Goal: Information Seeking & Learning: Check status

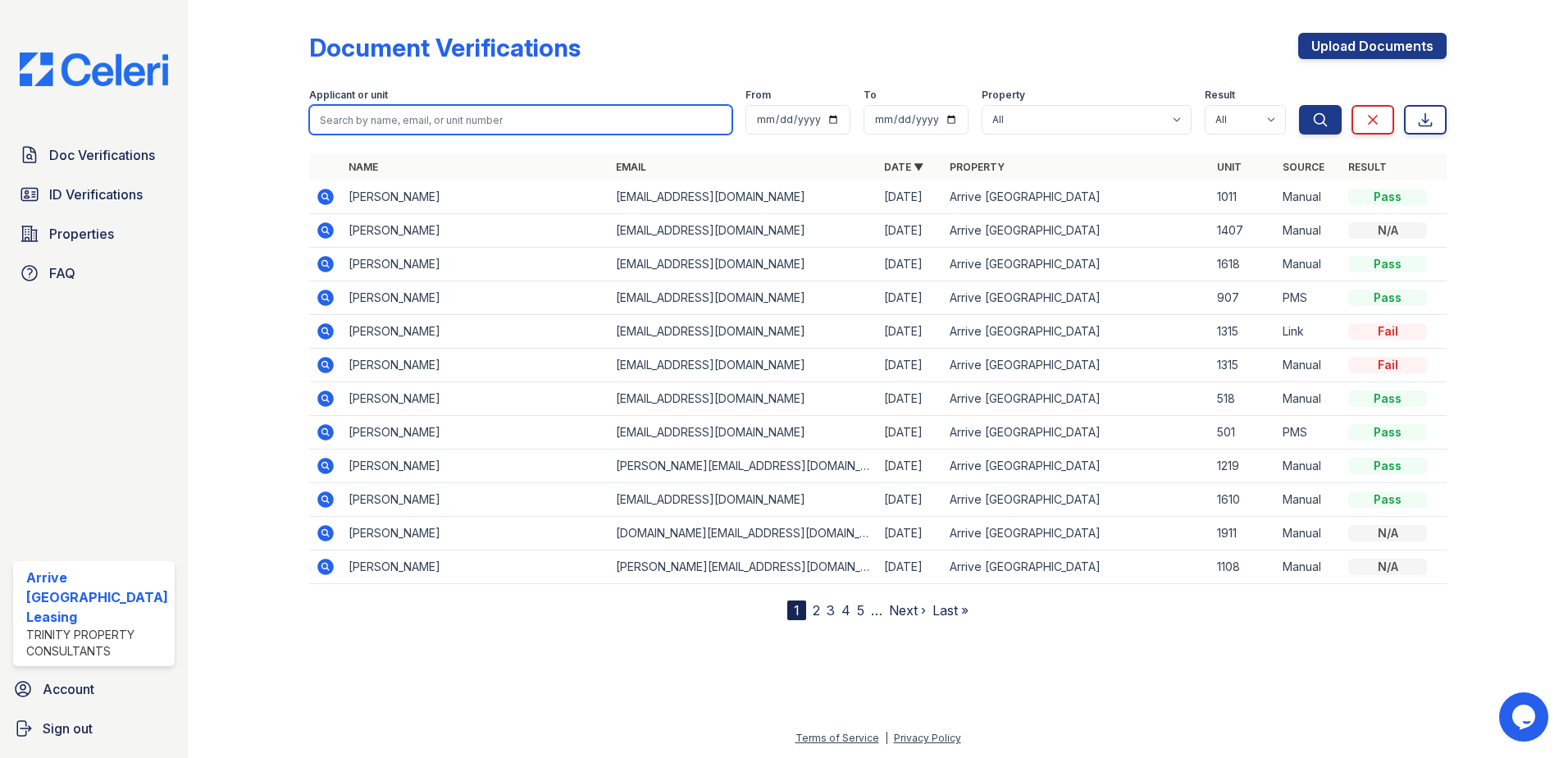
click at [434, 132] on input "search" at bounding box center [520, 120] width 424 height 30
type input "[PERSON_NAME]"
click at [1299, 105] on button "Search" at bounding box center [1321, 120] width 43 height 30
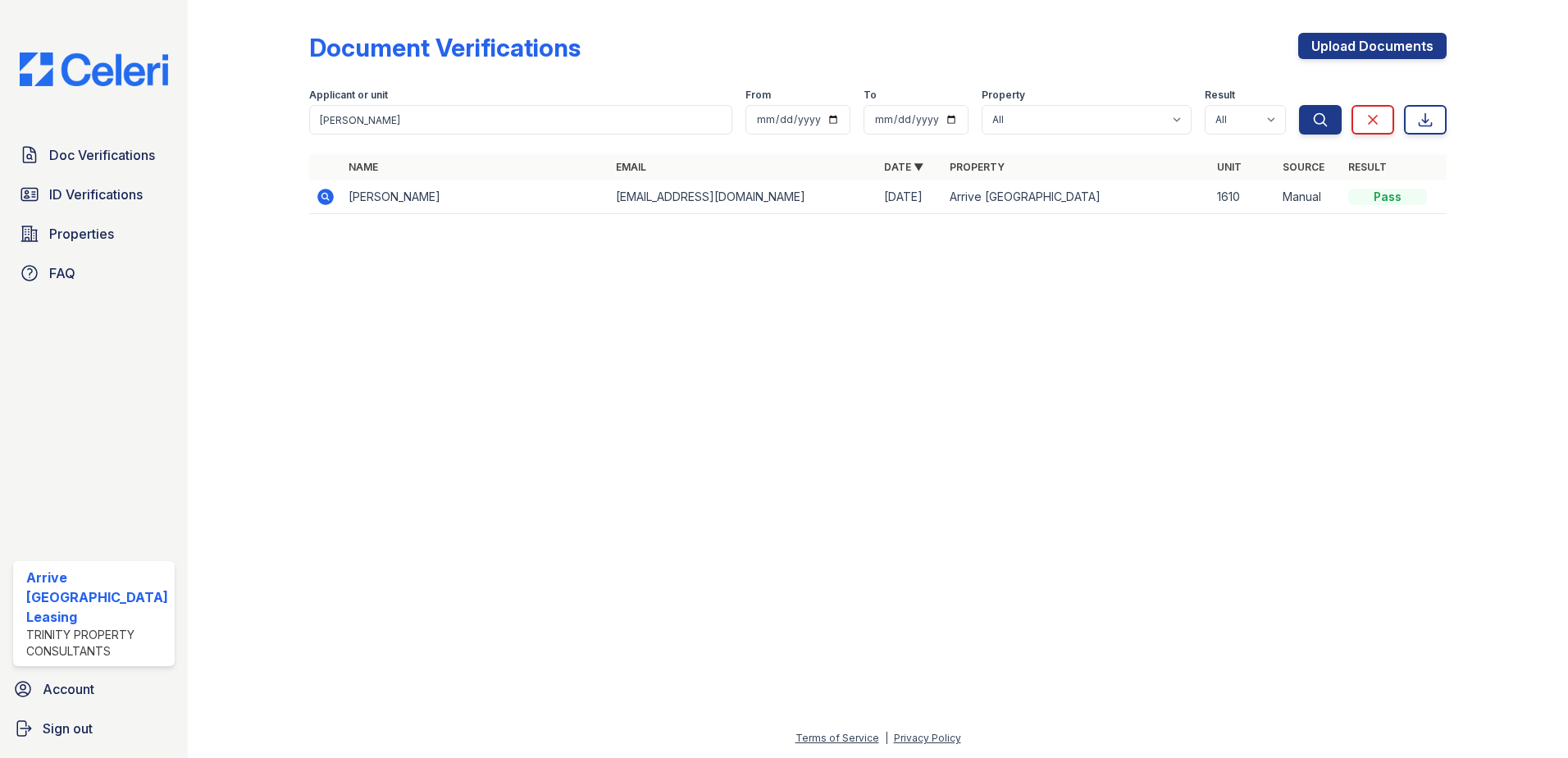
click at [320, 200] on icon at bounding box center [325, 196] width 16 height 16
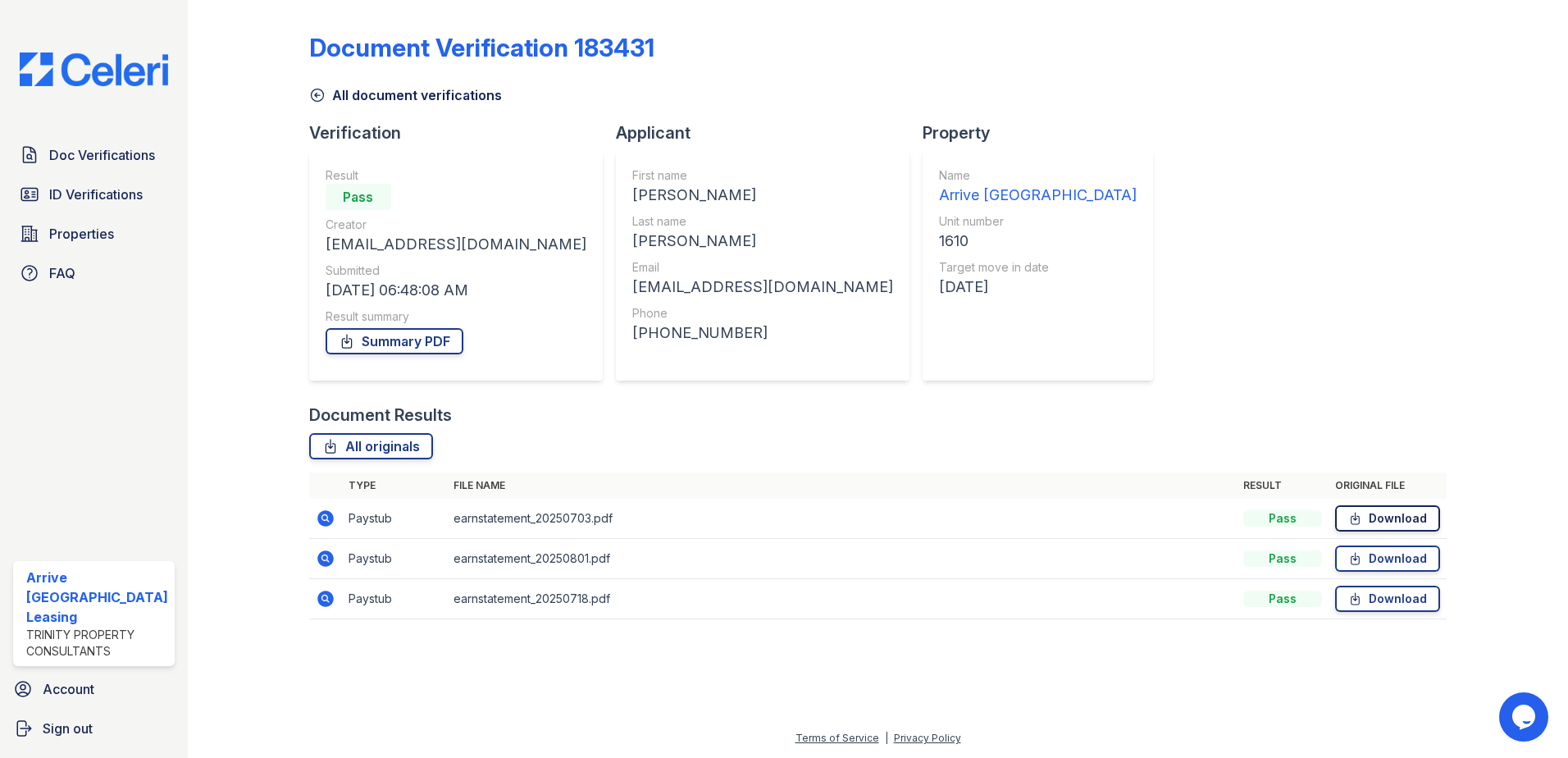
click at [1397, 515] on link "Download" at bounding box center [1387, 518] width 105 height 26
click at [1368, 557] on link "Download" at bounding box center [1387, 558] width 105 height 26
drag, startPoint x: 1366, startPoint y: 601, endPoint x: 1331, endPoint y: 532, distance: 77.4
click at [1366, 601] on link "Download" at bounding box center [1387, 598] width 105 height 26
drag, startPoint x: 1078, startPoint y: 164, endPoint x: 1196, endPoint y: 76, distance: 147.2
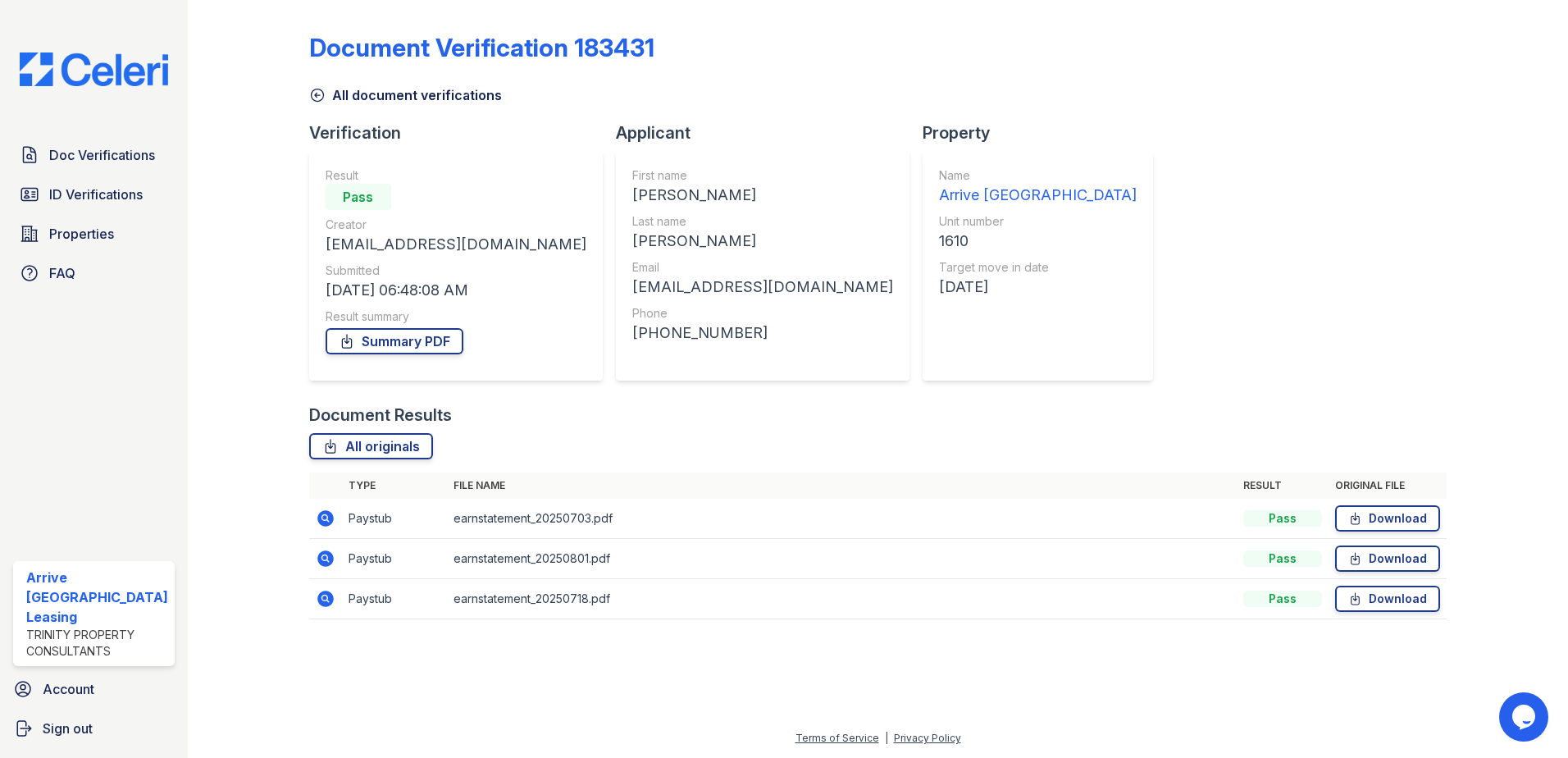
click at [1082, 162] on div "Document Verification 183431 All document verifications Verification Result Pas…" at bounding box center [878, 321] width 1138 height 629
click at [84, 188] on span "ID Verifications" at bounding box center [96, 194] width 94 height 20
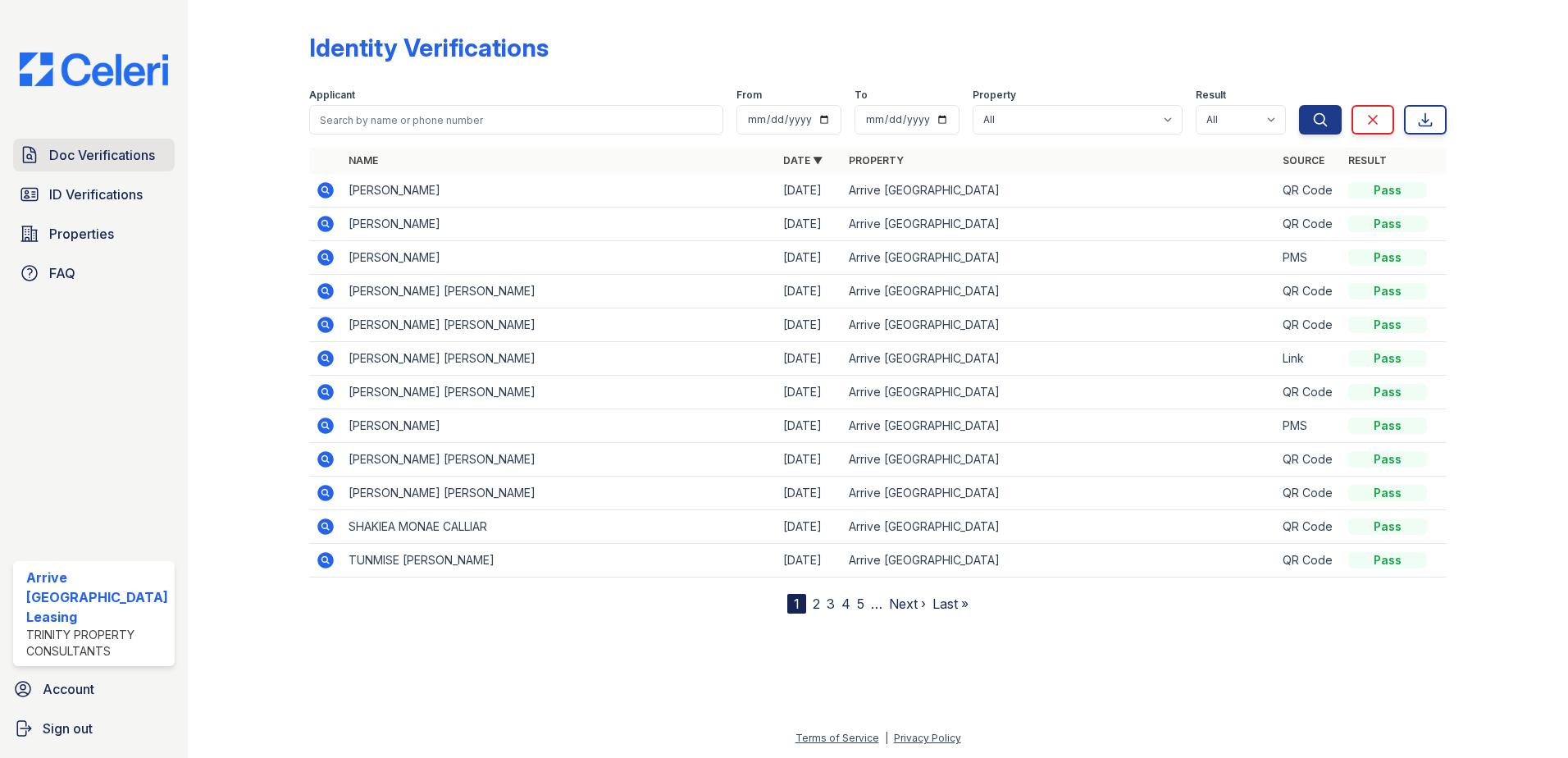
drag, startPoint x: 86, startPoint y: 188, endPoint x: 91, endPoint y: 168, distance: 20.6
click at [91, 169] on link "Doc Verifications" at bounding box center [93, 155] width 161 height 32
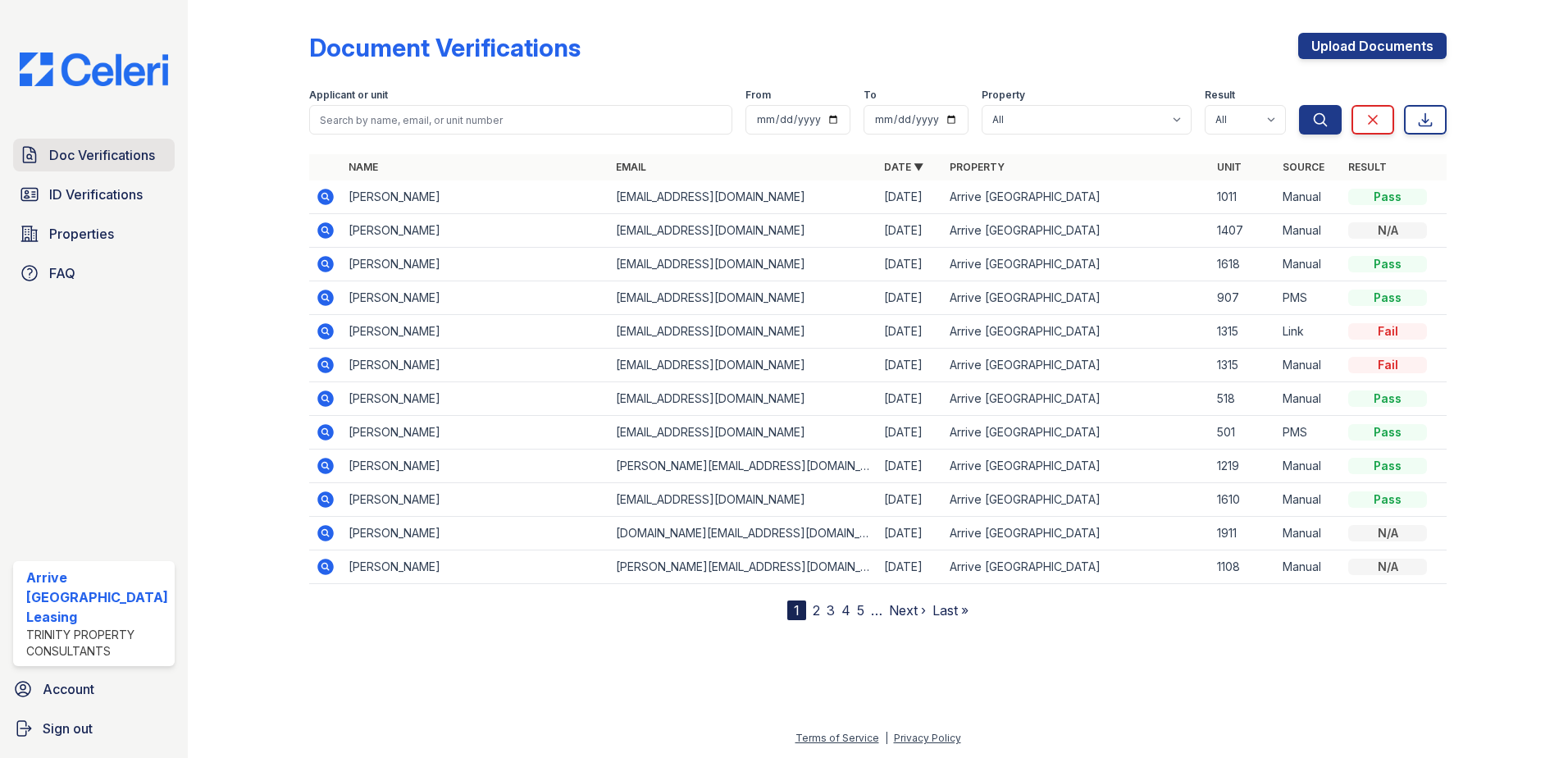
click at [89, 171] on link "Doc Verifications" at bounding box center [93, 155] width 161 height 32
click at [1318, 58] on link "Upload Documents" at bounding box center [1373, 45] width 148 height 26
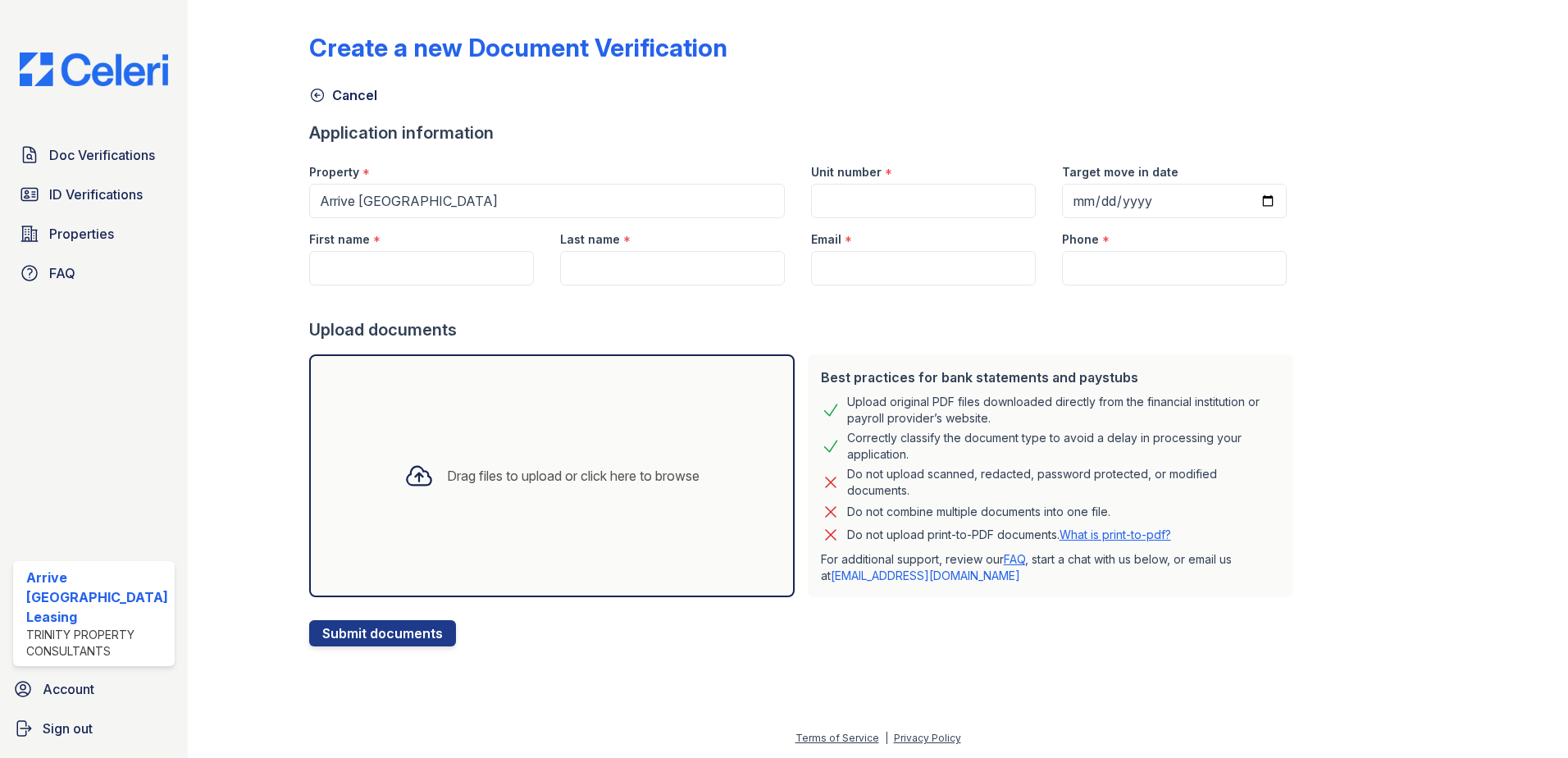
click at [717, 444] on div "Drag files to upload or click here to browse" at bounding box center [551, 475] width 485 height 243
drag, startPoint x: 120, startPoint y: 214, endPoint x: 103, endPoint y: 179, distance: 38.9
click at [119, 214] on div "Doc Verifications ID Verifications Properties FAQ" at bounding box center [94, 213] width 175 height 151
click at [106, 182] on link "ID Verifications" at bounding box center [93, 195] width 161 height 32
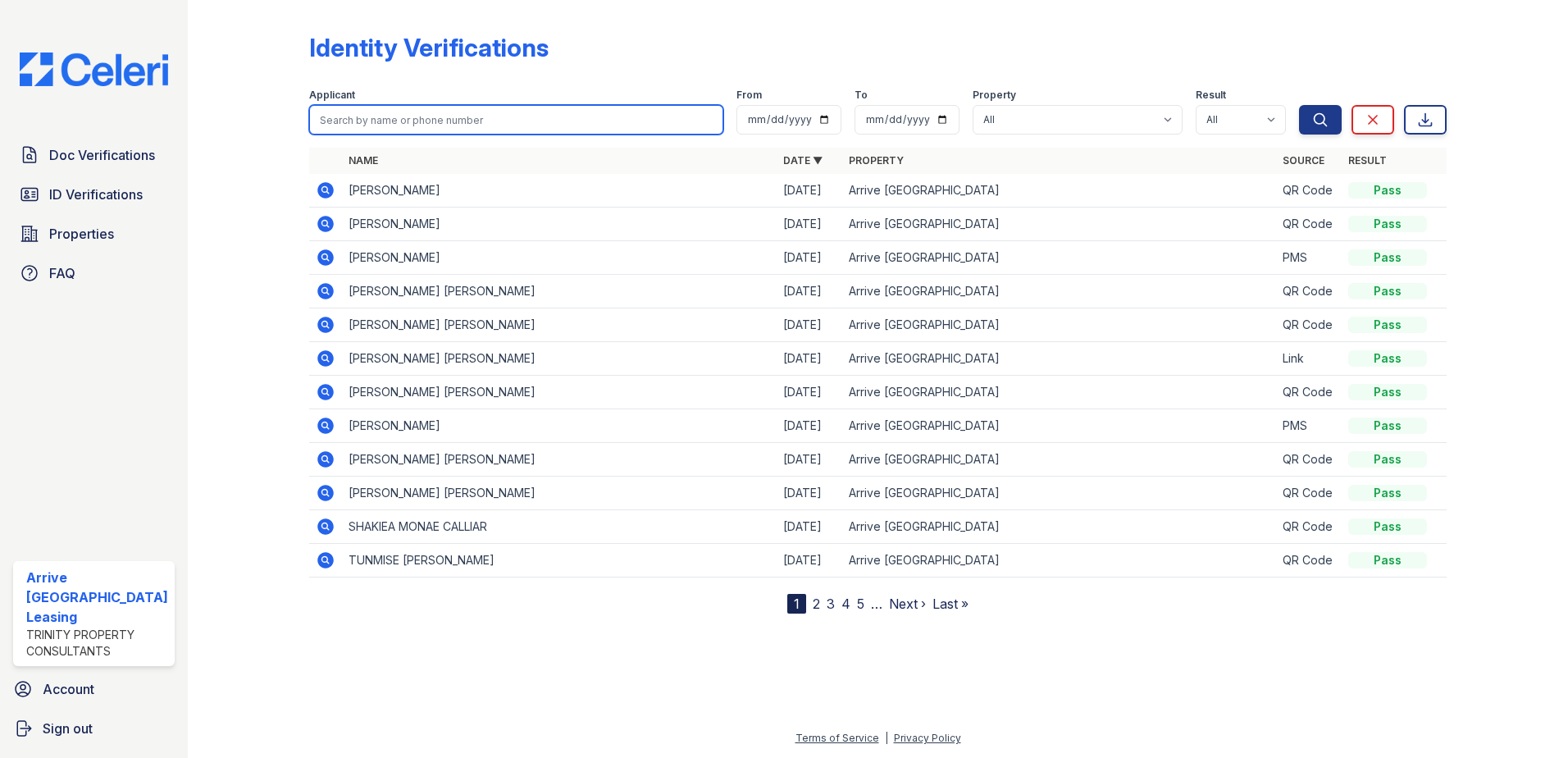
click at [401, 125] on input "search" at bounding box center [516, 120] width 415 height 30
click at [401, 125] on input "search" at bounding box center [516, 120] width 415 height 30
type input "anna carmicheal"
click at [1299, 105] on button "Search" at bounding box center [1321, 120] width 43 height 30
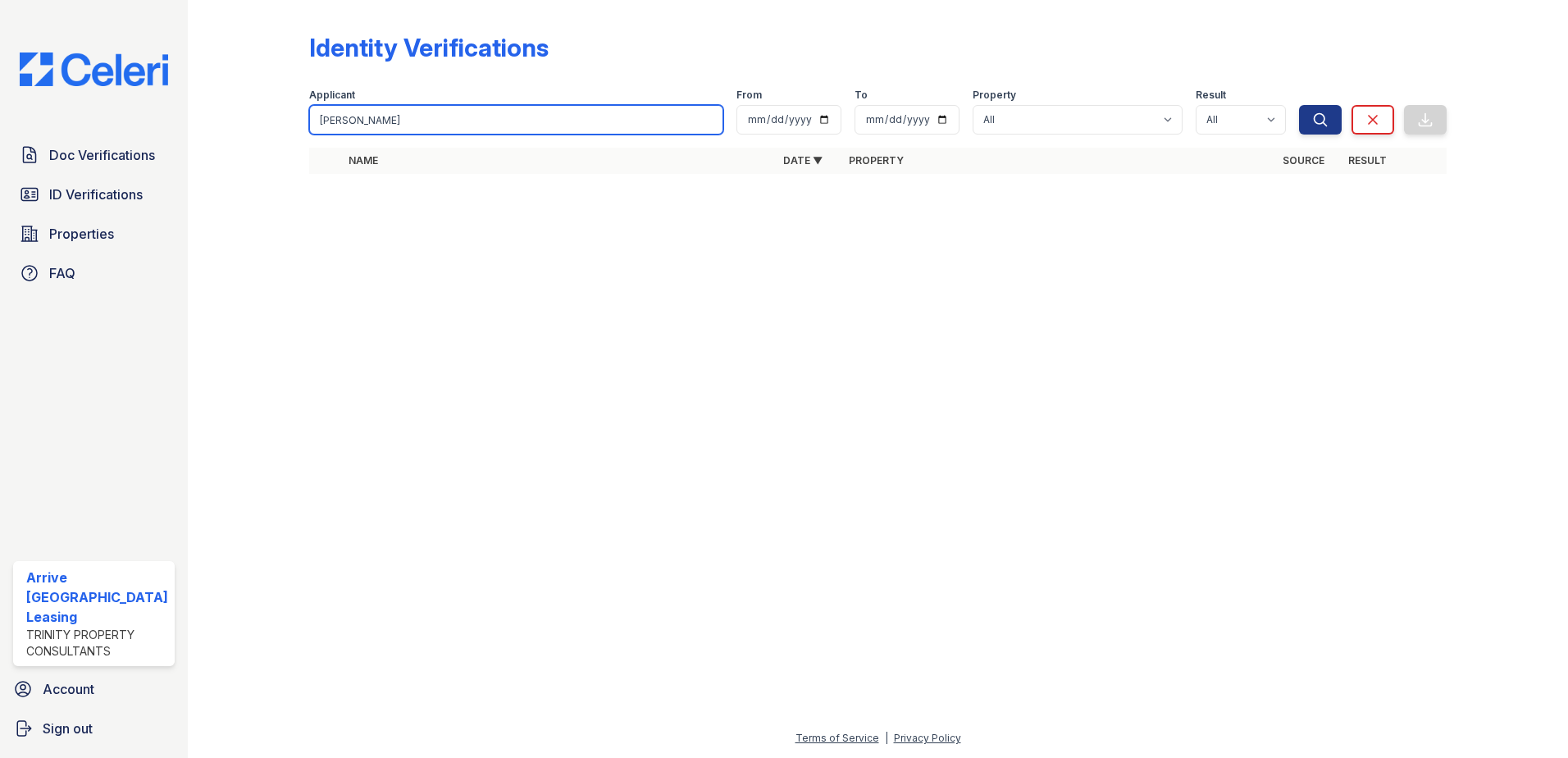
drag, startPoint x: 460, startPoint y: 126, endPoint x: 348, endPoint y: 122, distance: 112.1
click at [348, 122] on input "anna c" at bounding box center [516, 120] width 415 height 30
type input "anna"
click at [1299, 105] on button "Search" at bounding box center [1321, 120] width 43 height 30
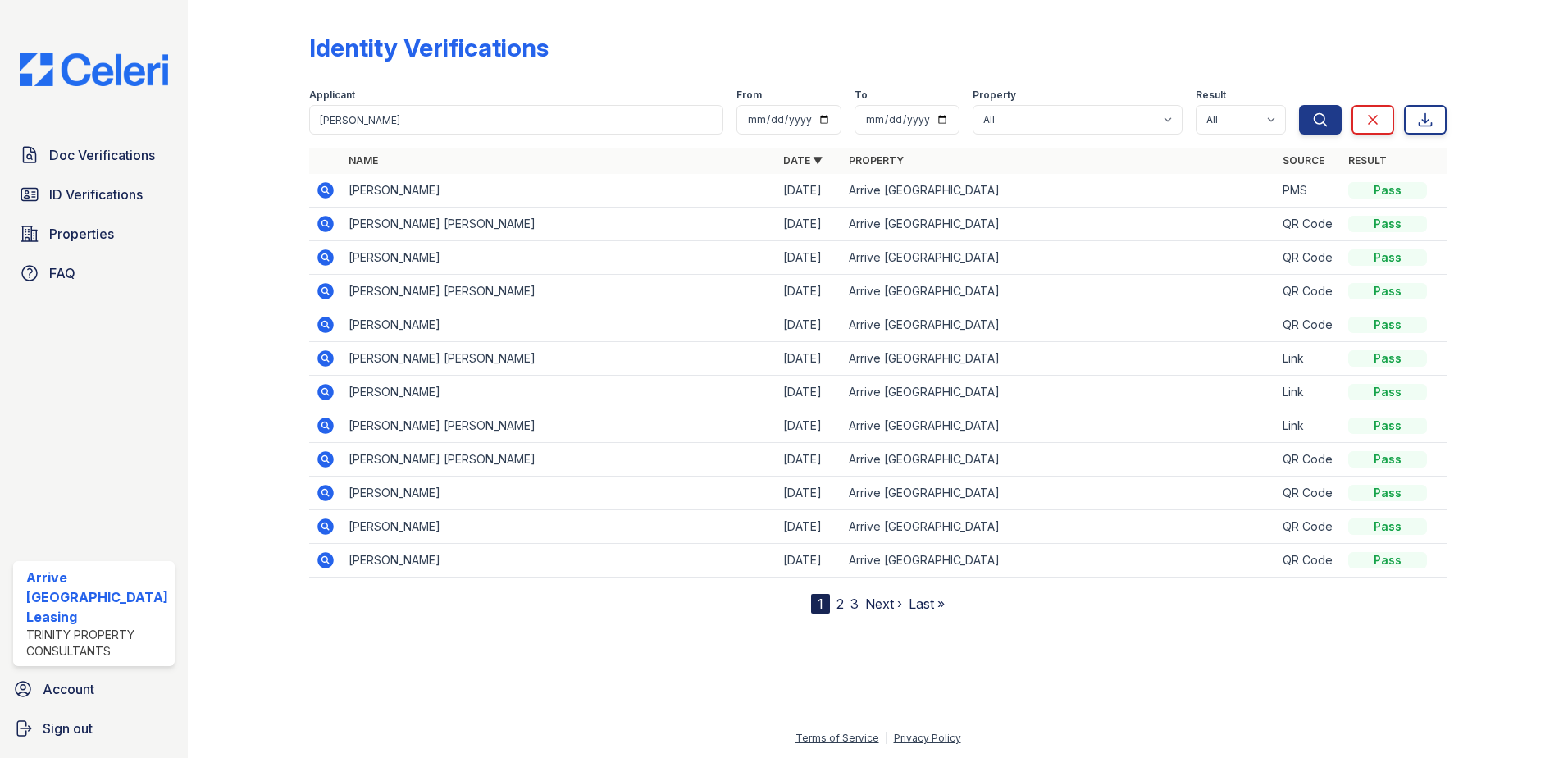
drag, startPoint x: 312, startPoint y: 199, endPoint x: 323, endPoint y: 192, distance: 13.0
click at [313, 197] on td at bounding box center [325, 190] width 32 height 33
click at [323, 191] on icon at bounding box center [324, 189] width 4 height 4
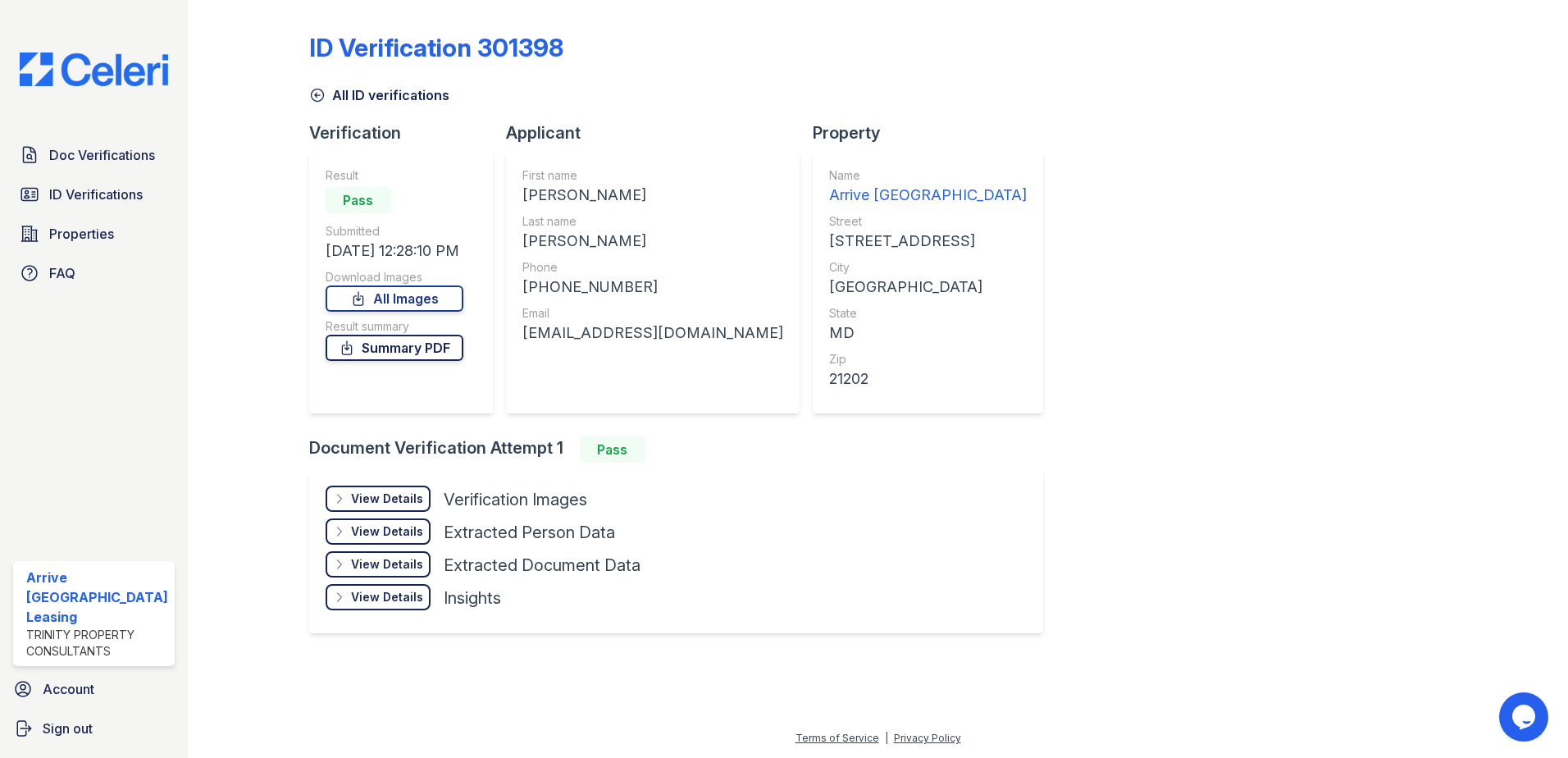
click at [444, 336] on link "Summary PDF" at bounding box center [394, 347] width 137 height 26
click at [141, 198] on span "ID Verifications" at bounding box center [96, 194] width 94 height 20
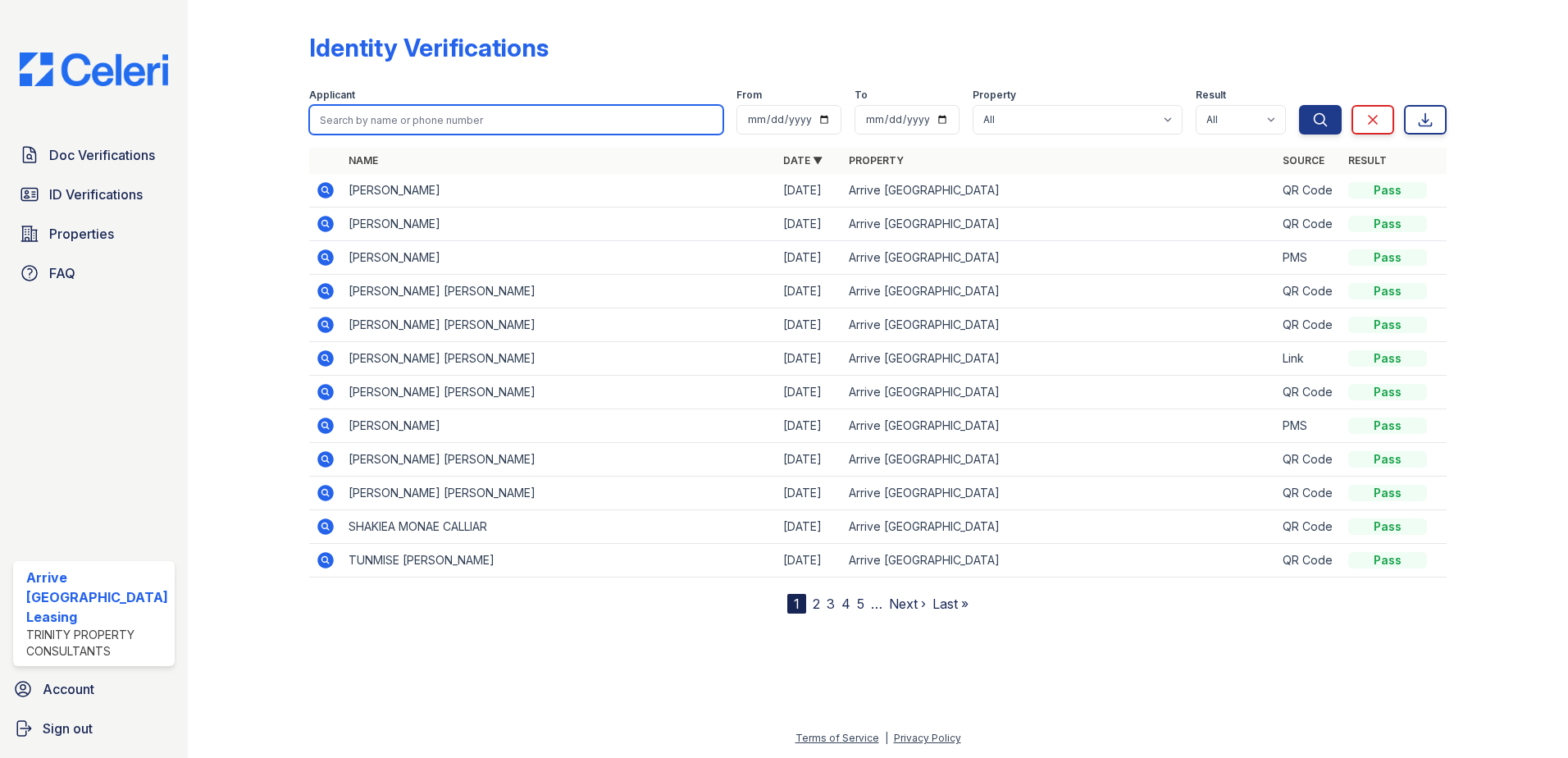
drag, startPoint x: 512, startPoint y: 116, endPoint x: 505, endPoint y: 128, distance: 13.9
click at [507, 123] on input "search" at bounding box center [516, 120] width 415 height 30
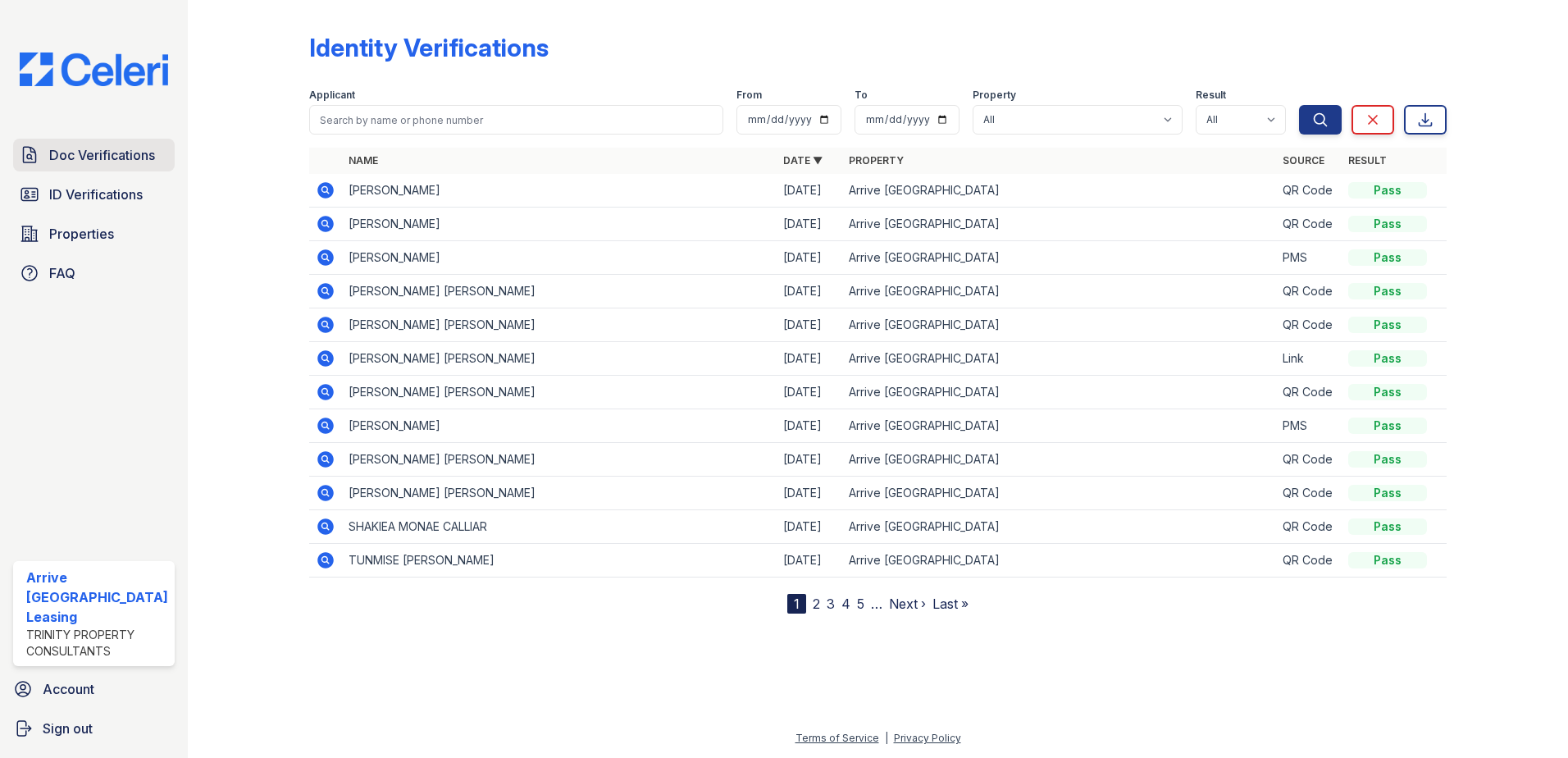
click at [118, 161] on span "Doc Verifications" at bounding box center [102, 155] width 106 height 20
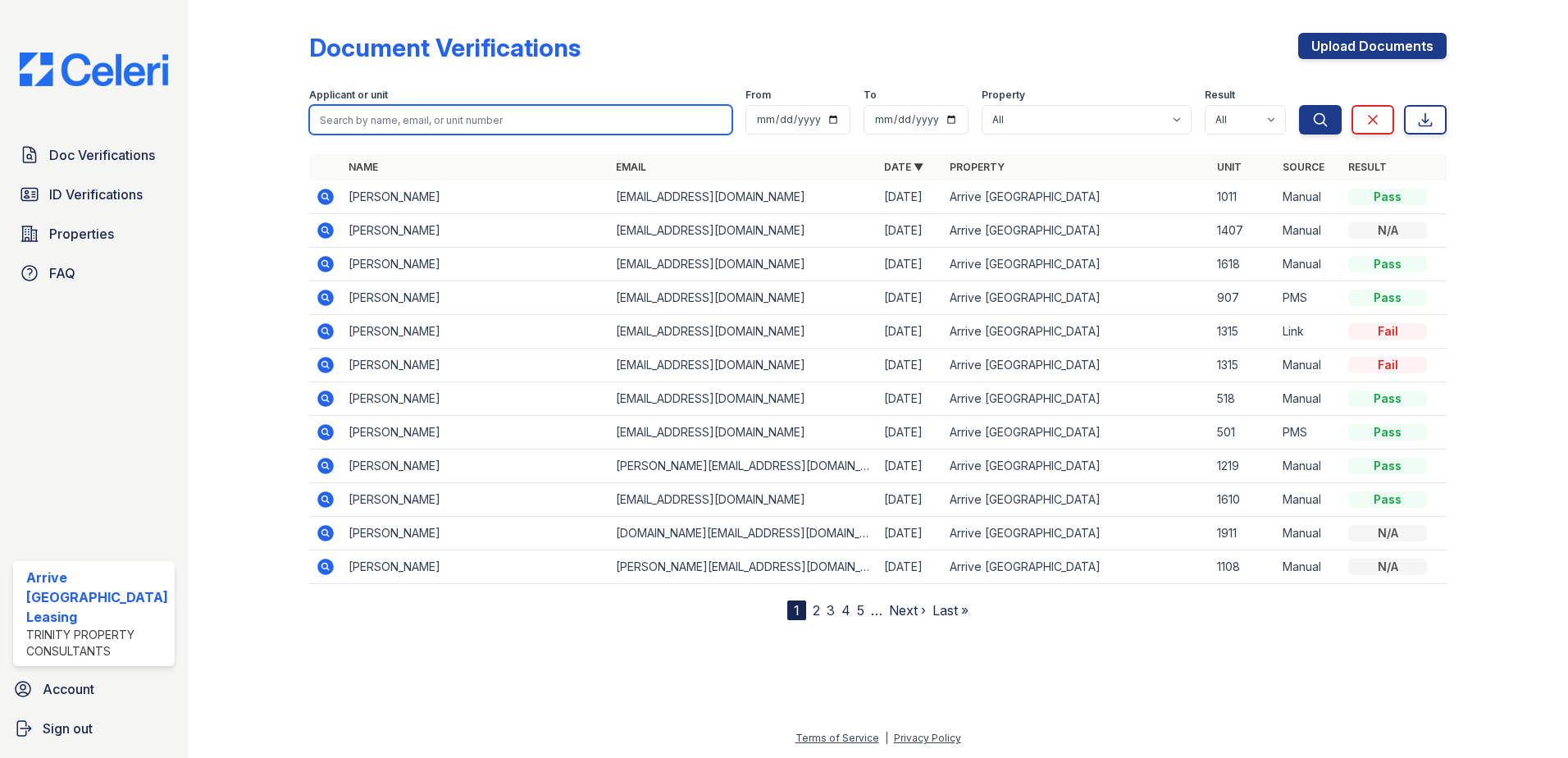
click at [442, 123] on input "search" at bounding box center [520, 120] width 424 height 30
type input "demetria colbert"
click at [1299, 105] on button "Search" at bounding box center [1321, 120] width 43 height 30
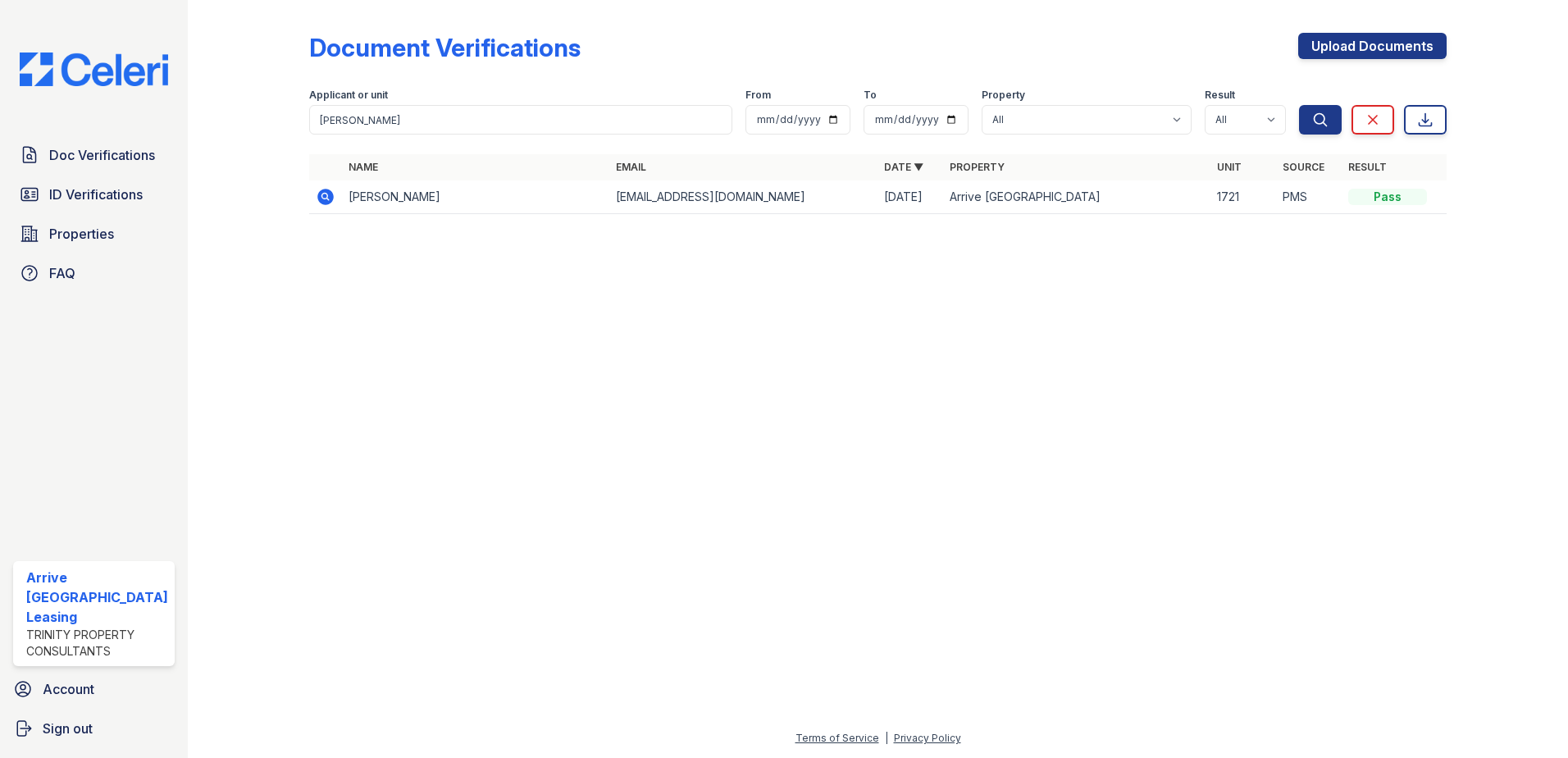
click at [331, 201] on icon at bounding box center [325, 196] width 20 height 20
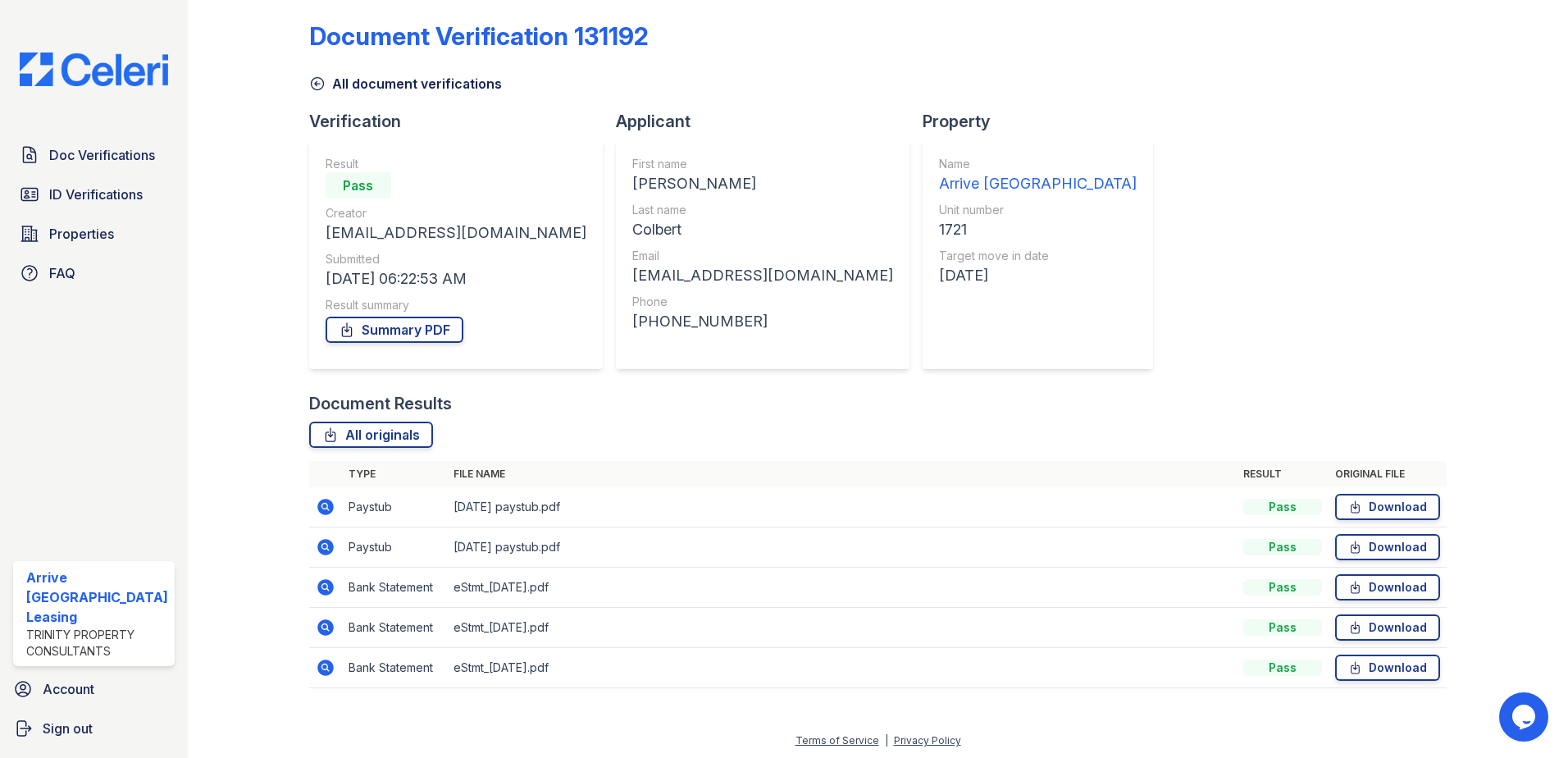
scroll to position [14, 0]
click at [1379, 545] on link "Download" at bounding box center [1387, 545] width 105 height 26
click at [1408, 511] on link "Download" at bounding box center [1387, 504] width 105 height 26
drag, startPoint x: 157, startPoint y: 181, endPoint x: 131, endPoint y: 164, distance: 31.1
click at [156, 181] on link "ID Verifications" at bounding box center [93, 195] width 161 height 32
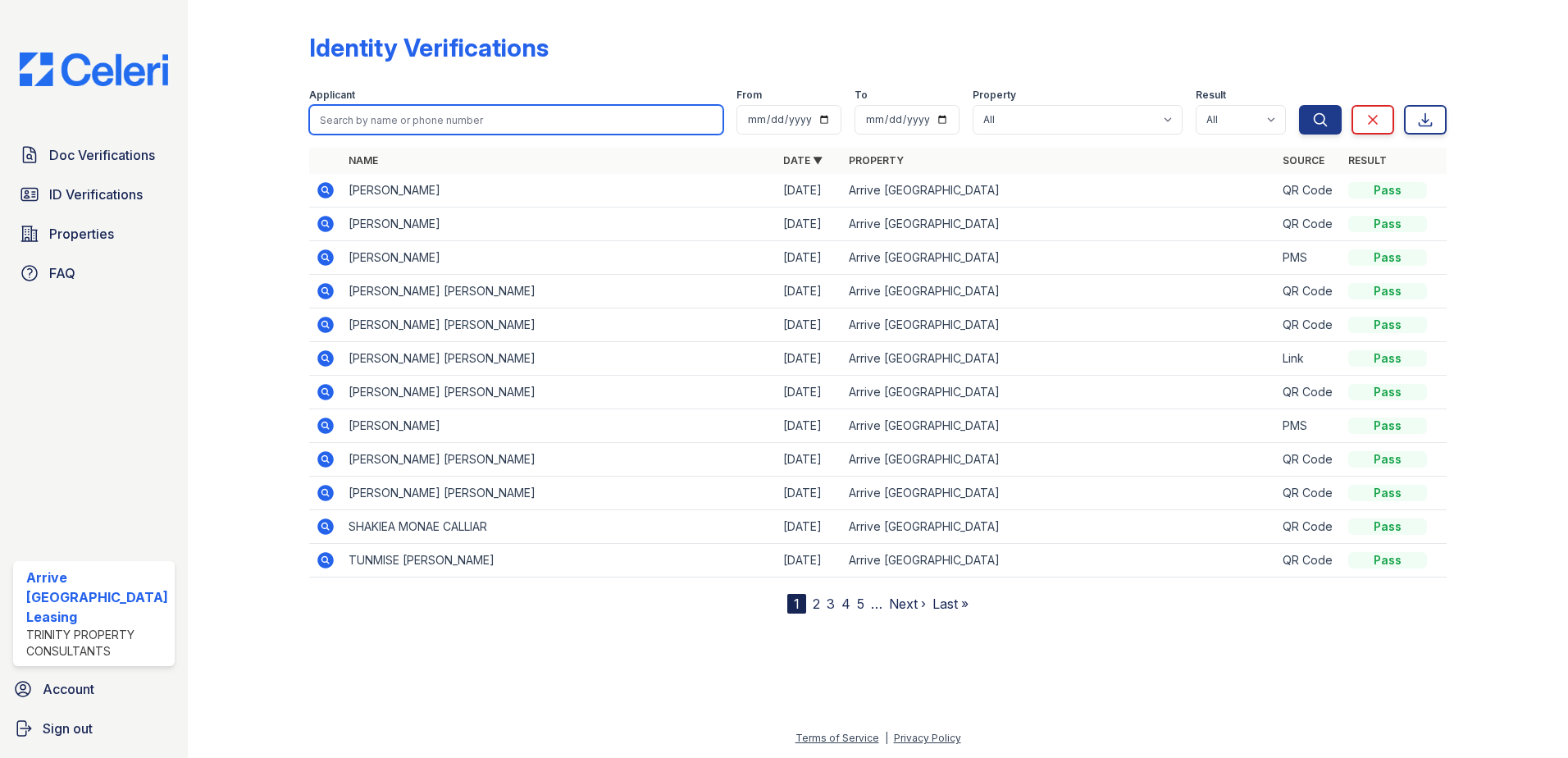
click at [488, 114] on input "search" at bounding box center [516, 120] width 415 height 30
type input "[PERSON_NAME]"
click at [1299, 105] on button "Search" at bounding box center [1321, 120] width 43 height 30
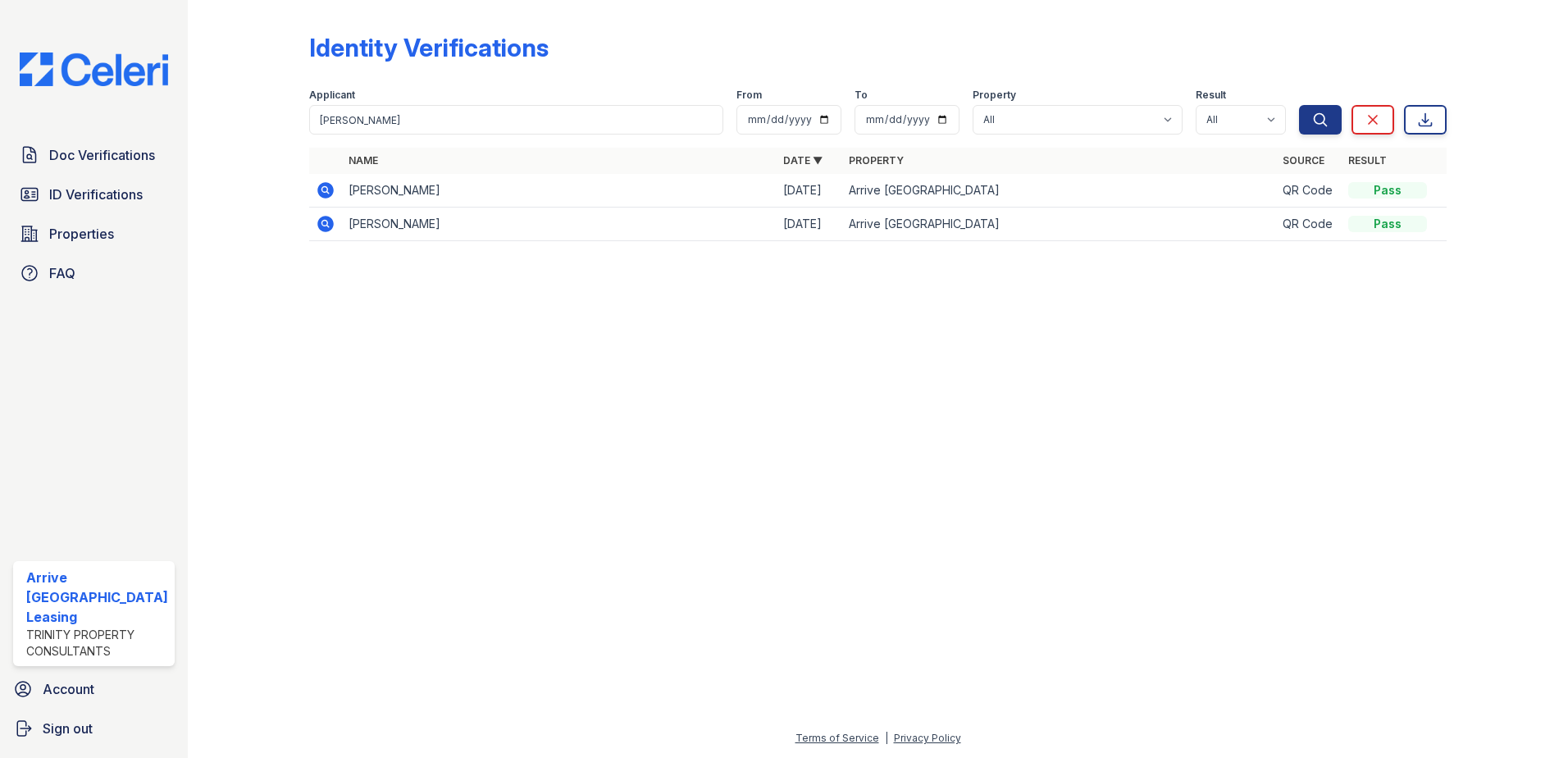
drag, startPoint x: 320, startPoint y: 194, endPoint x: 324, endPoint y: 212, distance: 18.4
click at [320, 195] on icon at bounding box center [325, 190] width 16 height 16
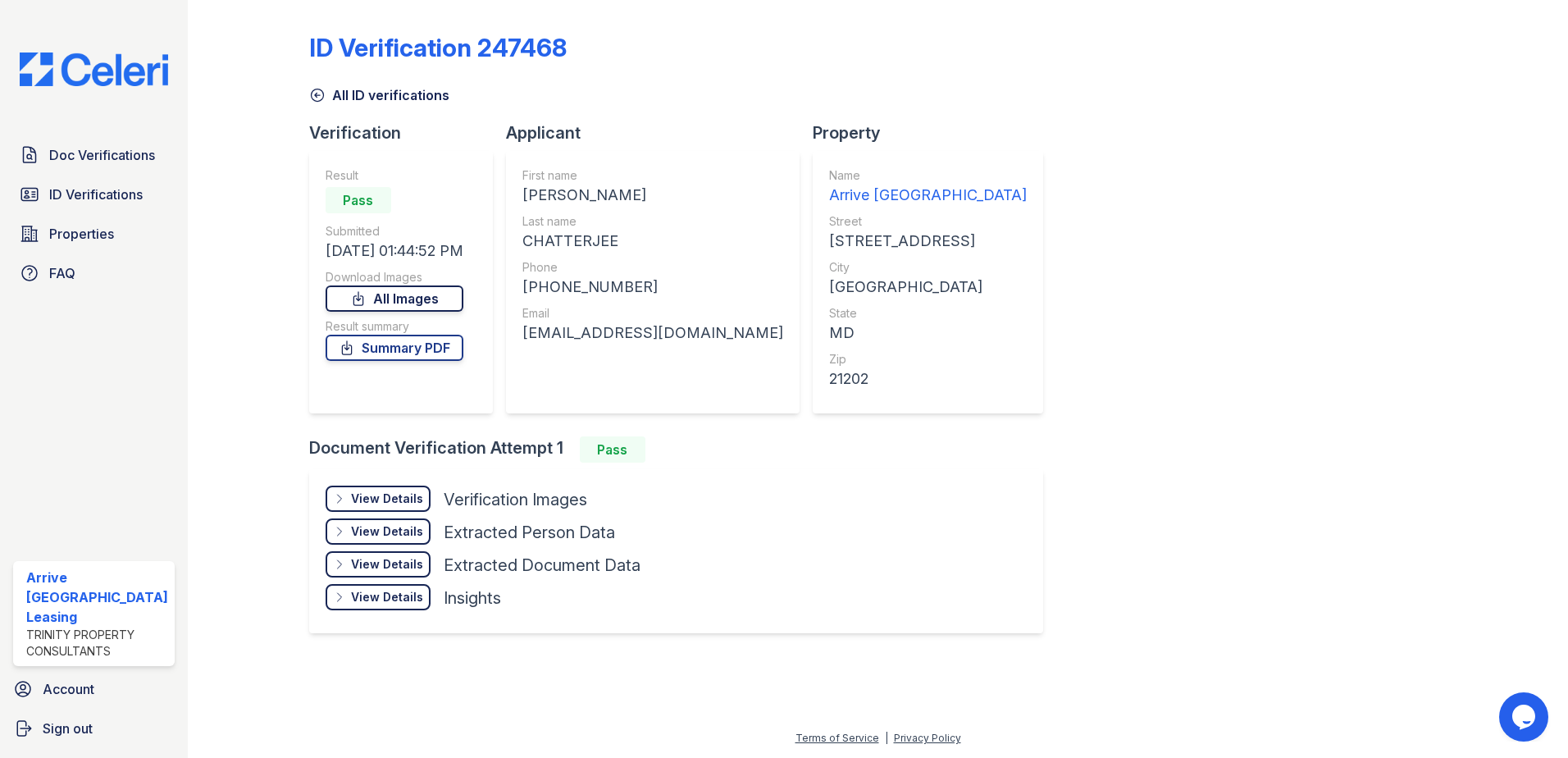
click at [429, 299] on link "All Images" at bounding box center [394, 299] width 137 height 26
click at [430, 352] on link "Summary PDF" at bounding box center [394, 347] width 137 height 26
click at [427, 300] on link "All Images" at bounding box center [394, 299] width 137 height 26
click at [116, 170] on link "Doc Verifications" at bounding box center [93, 155] width 161 height 32
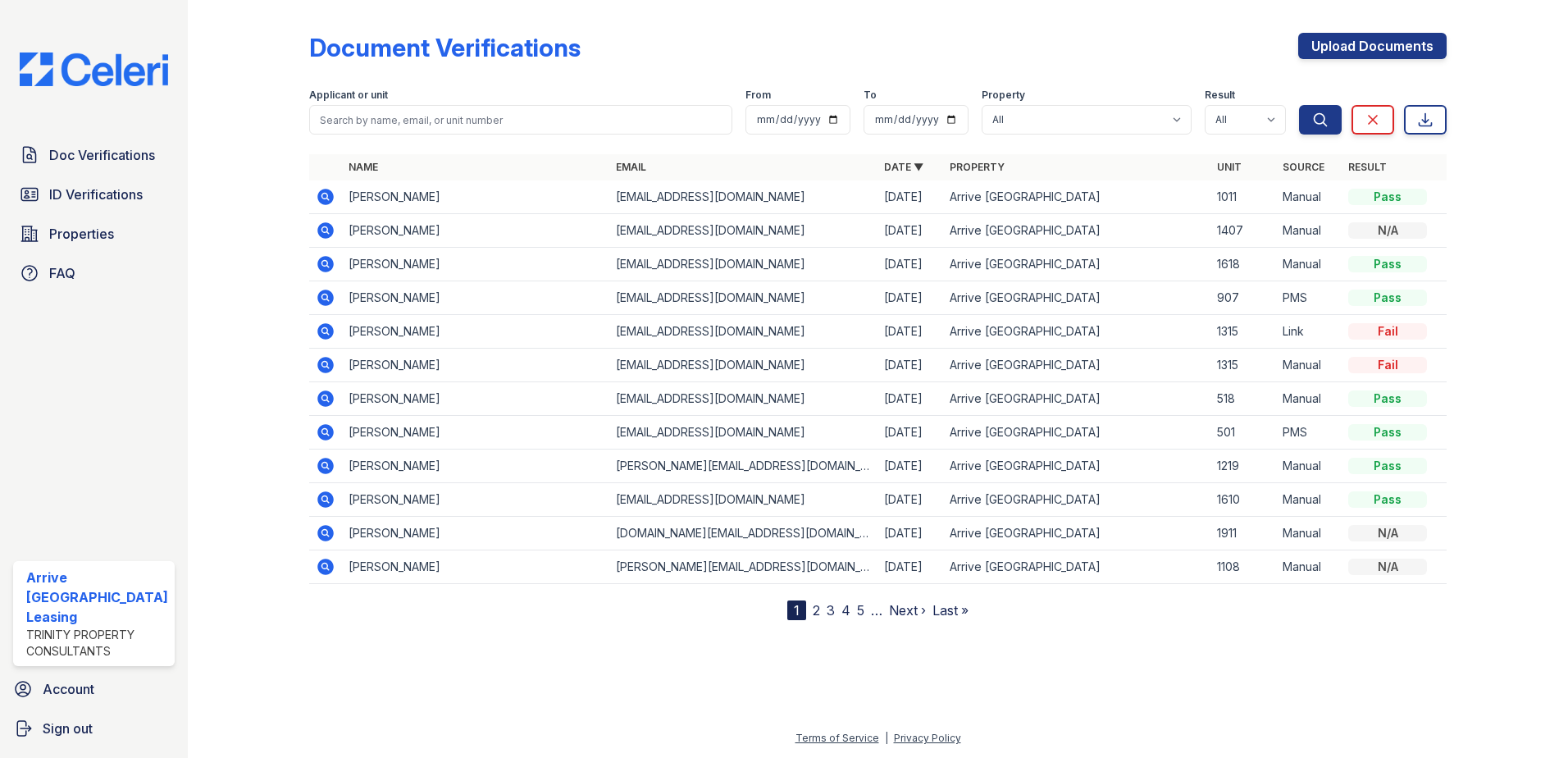
click at [125, 186] on span "ID Verifications" at bounding box center [96, 194] width 94 height 20
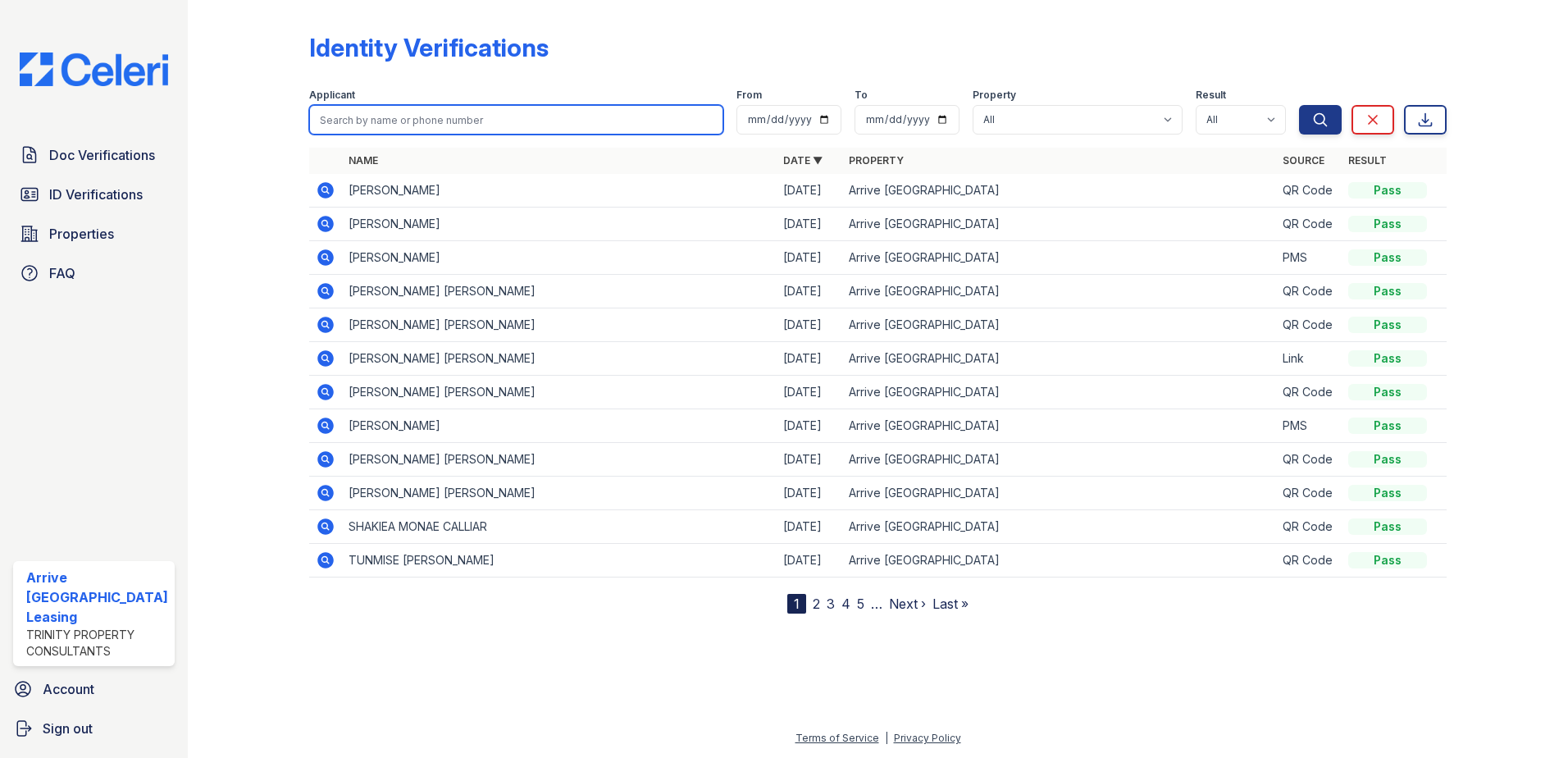
click at [491, 118] on input "search" at bounding box center [516, 120] width 415 height 30
click at [491, 121] on input "search" at bounding box center [516, 120] width 415 height 30
type input "arnab"
click at [1299, 105] on button "Search" at bounding box center [1321, 120] width 43 height 30
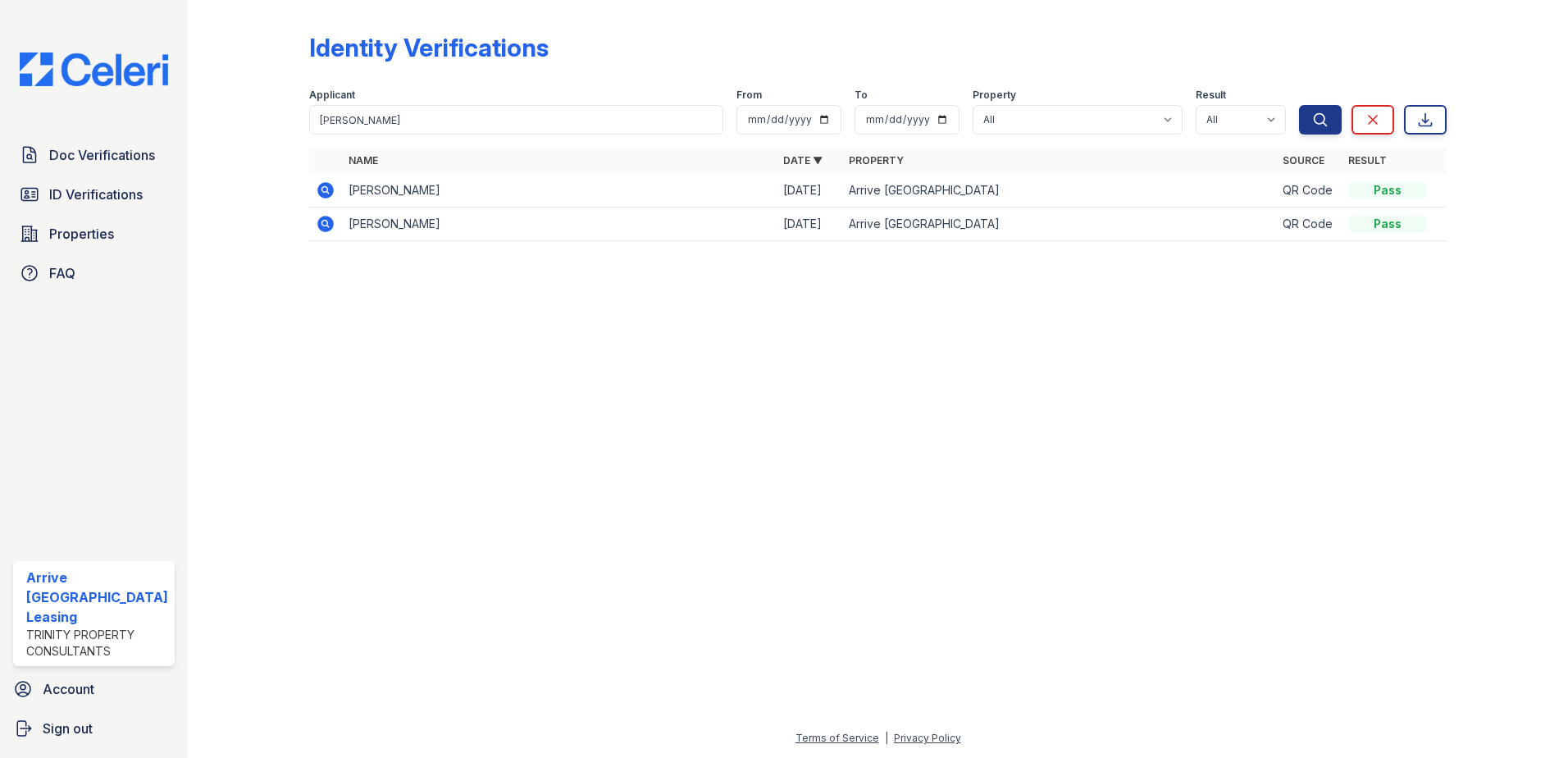
click at [321, 223] on icon at bounding box center [325, 224] width 20 height 20
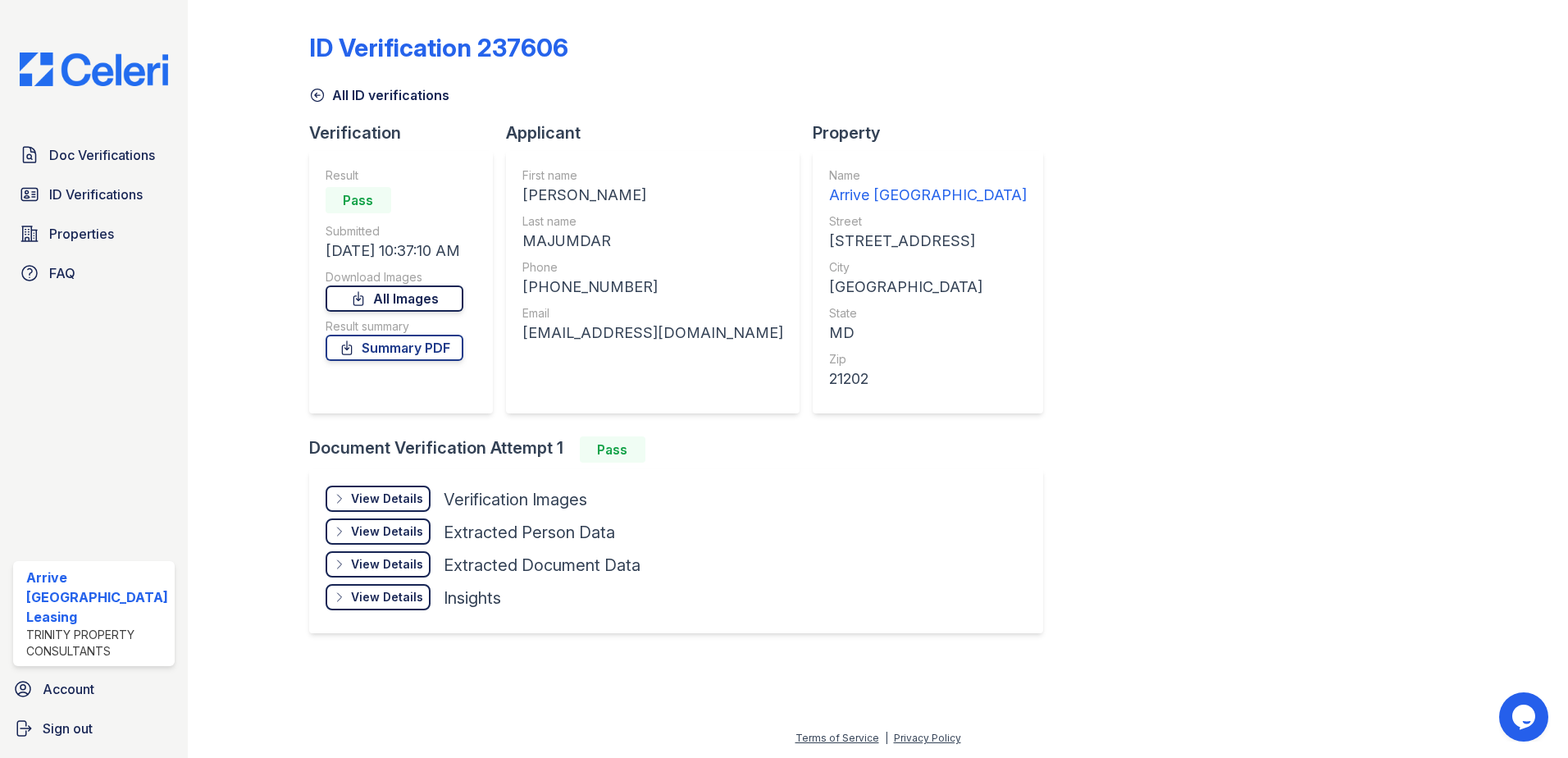
click at [409, 296] on link "All Images" at bounding box center [394, 299] width 137 height 26
drag, startPoint x: 355, startPoint y: 332, endPoint x: 367, endPoint y: 353, distance: 24.2
click at [367, 353] on div "Result summary Summary PDF" at bounding box center [394, 340] width 137 height 43
drag, startPoint x: 367, startPoint y: 353, endPoint x: 362, endPoint y: 343, distance: 11.2
click at [362, 343] on link "Summary PDF" at bounding box center [394, 347] width 137 height 26
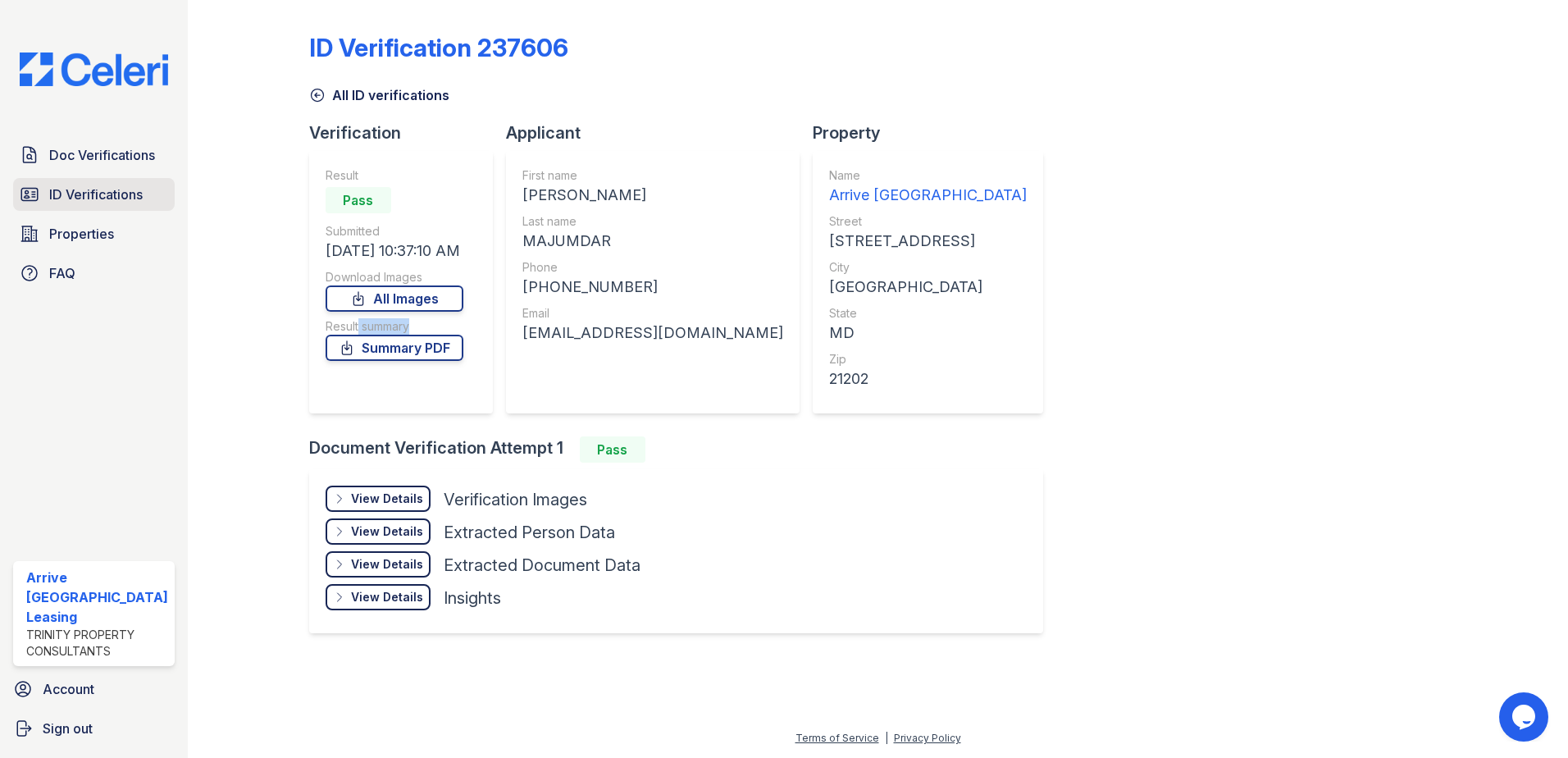
click at [113, 202] on span "ID Verifications" at bounding box center [96, 194] width 94 height 20
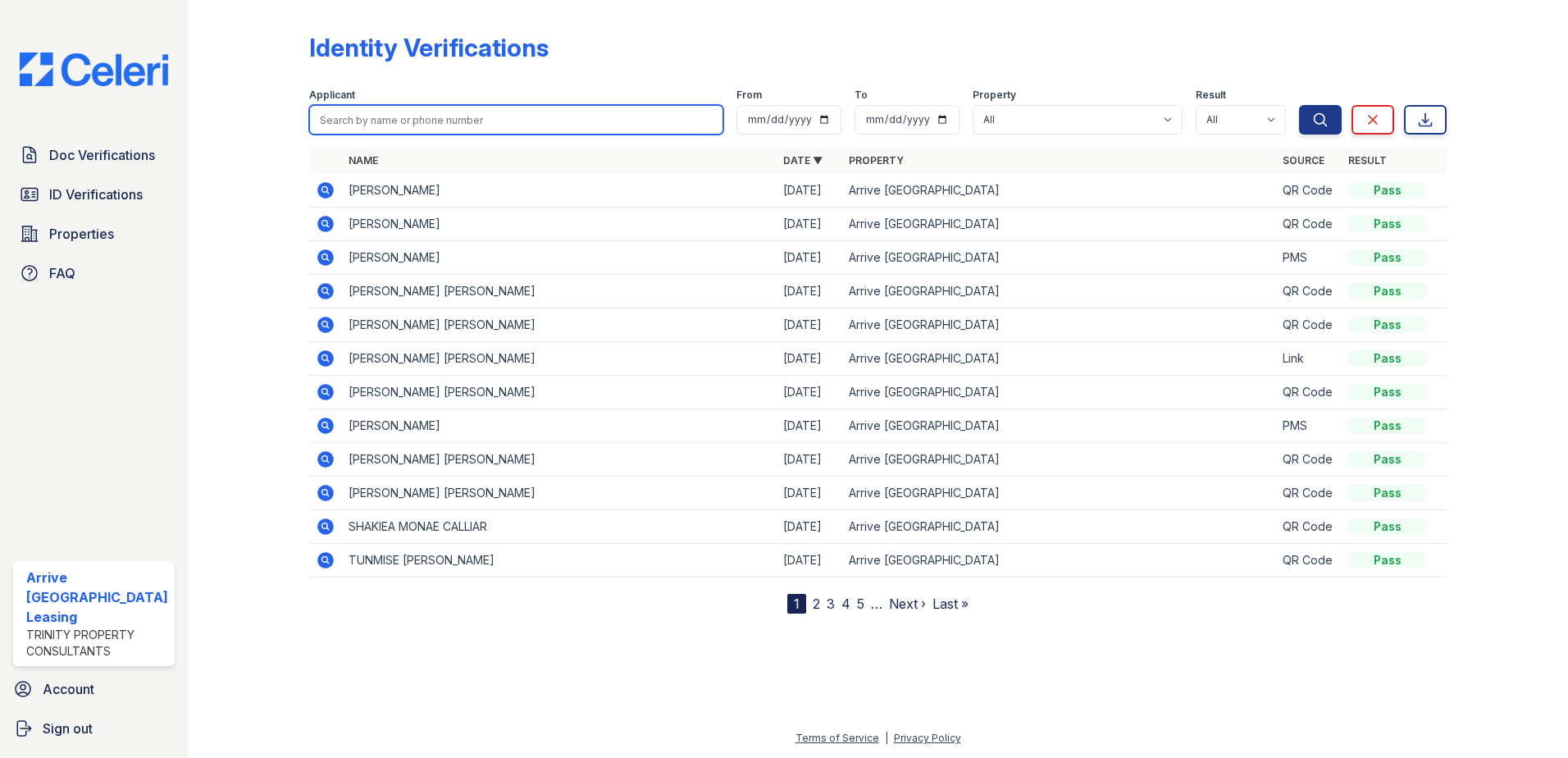
click at [472, 125] on input "search" at bounding box center [516, 120] width 415 height 30
type input "fonzina"
click at [1299, 105] on button "Search" at bounding box center [1321, 120] width 43 height 30
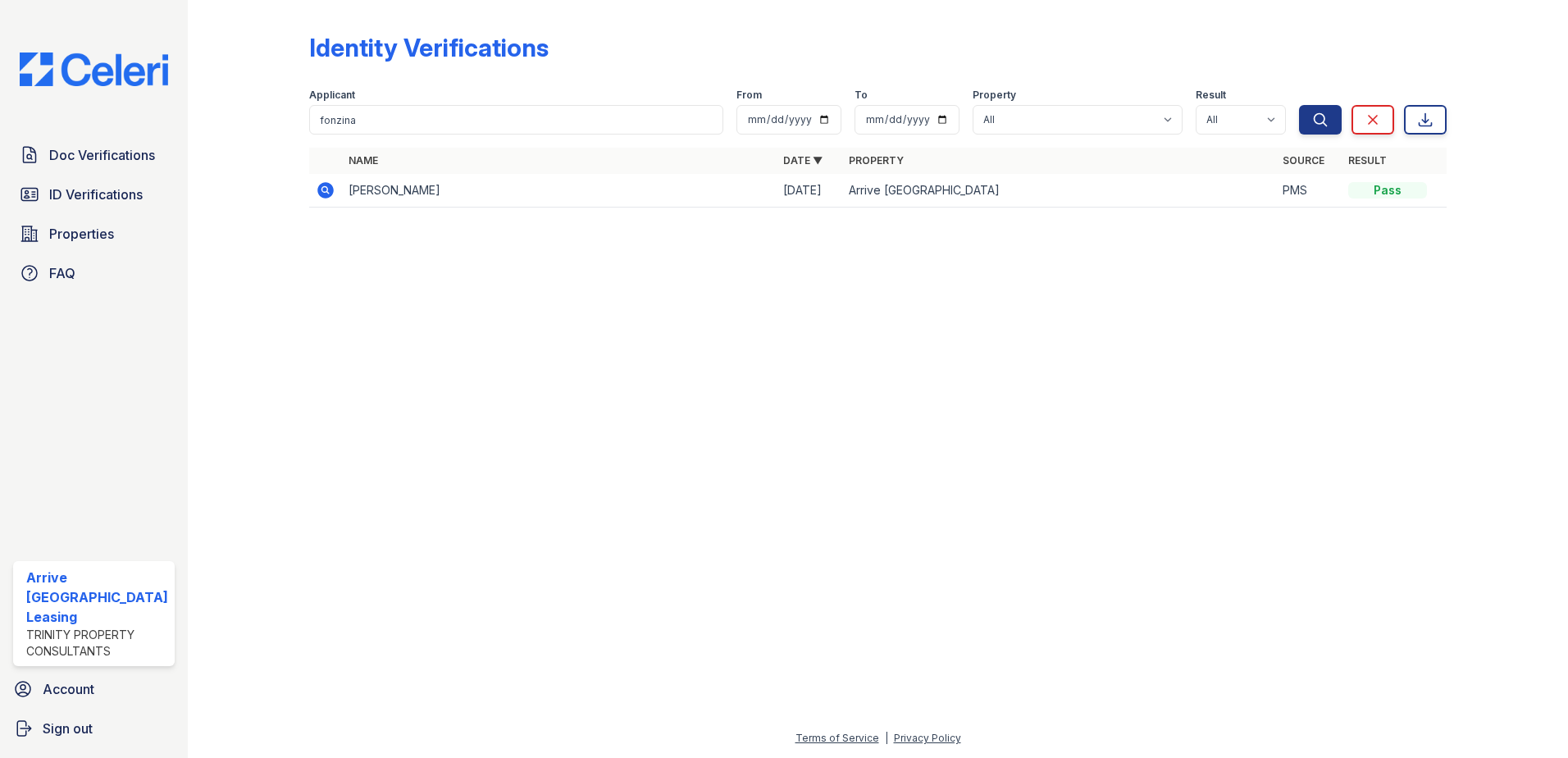
click at [327, 184] on icon at bounding box center [325, 190] width 16 height 16
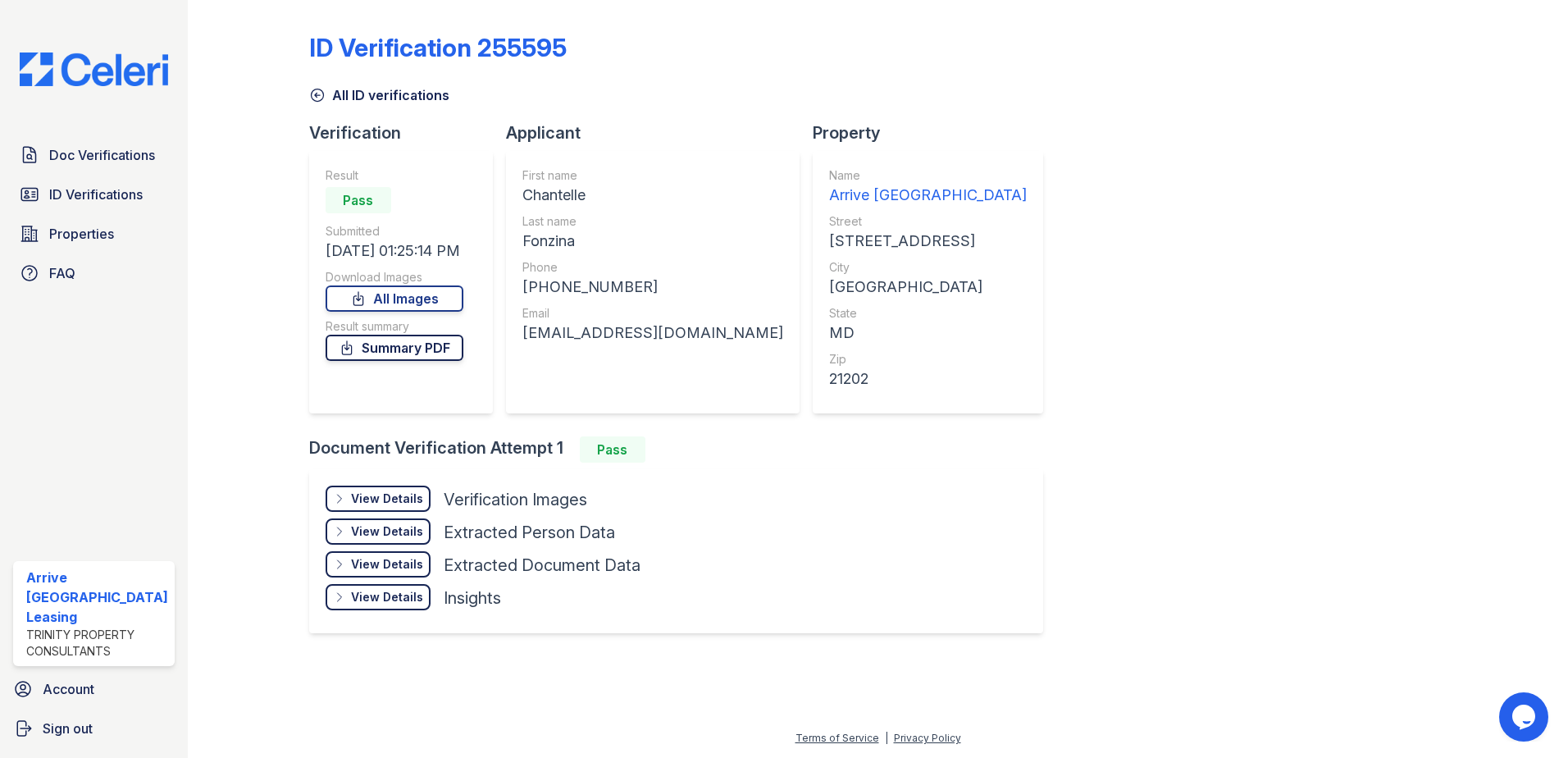
click at [444, 350] on link "Summary PDF" at bounding box center [394, 347] width 137 height 26
click at [106, 196] on span "ID Verifications" at bounding box center [96, 194] width 94 height 20
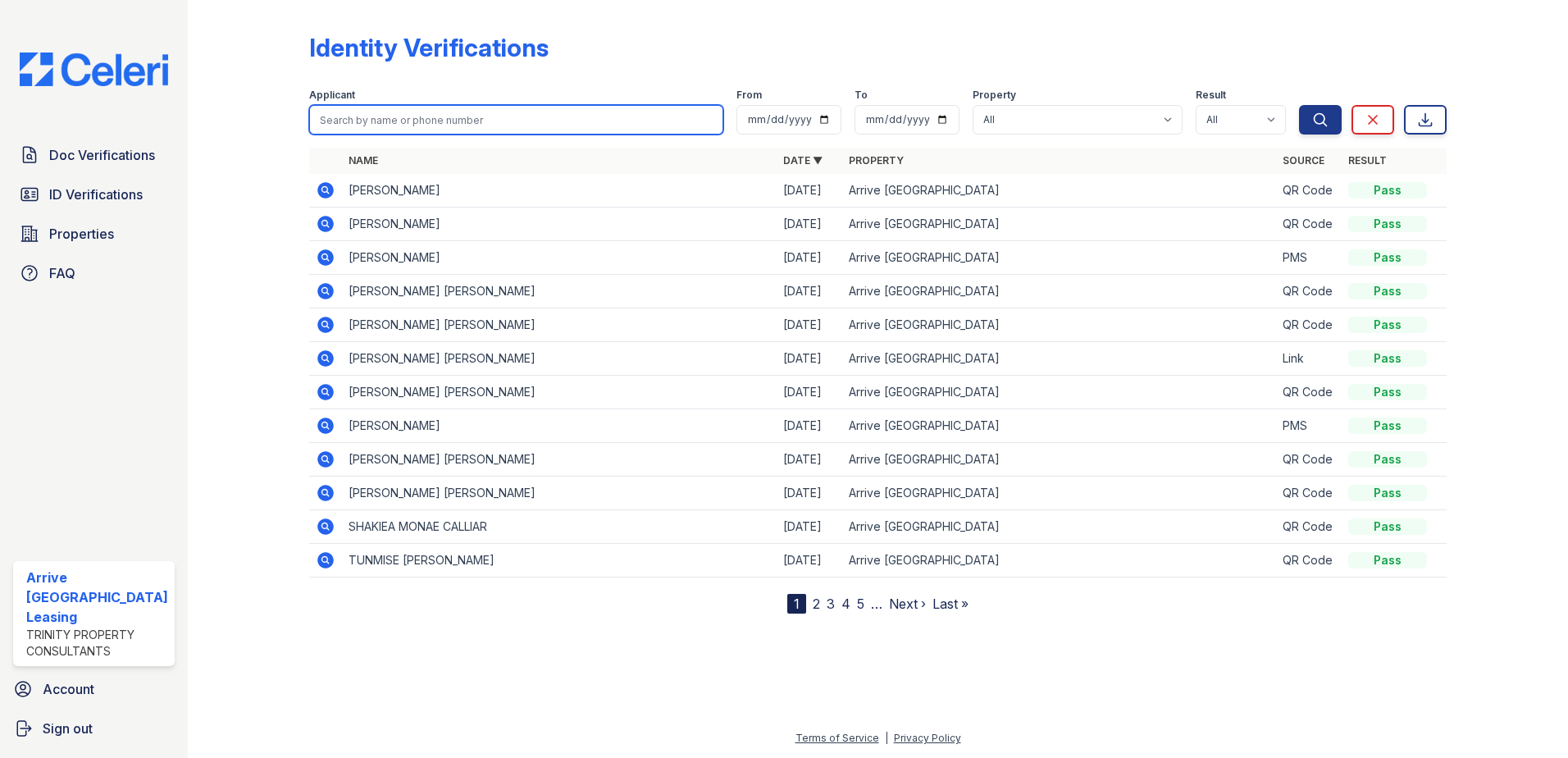
click at [479, 121] on input "search" at bounding box center [516, 120] width 415 height 30
type input "amien hodge"
click at [1299, 105] on button "Search" at bounding box center [1321, 120] width 43 height 30
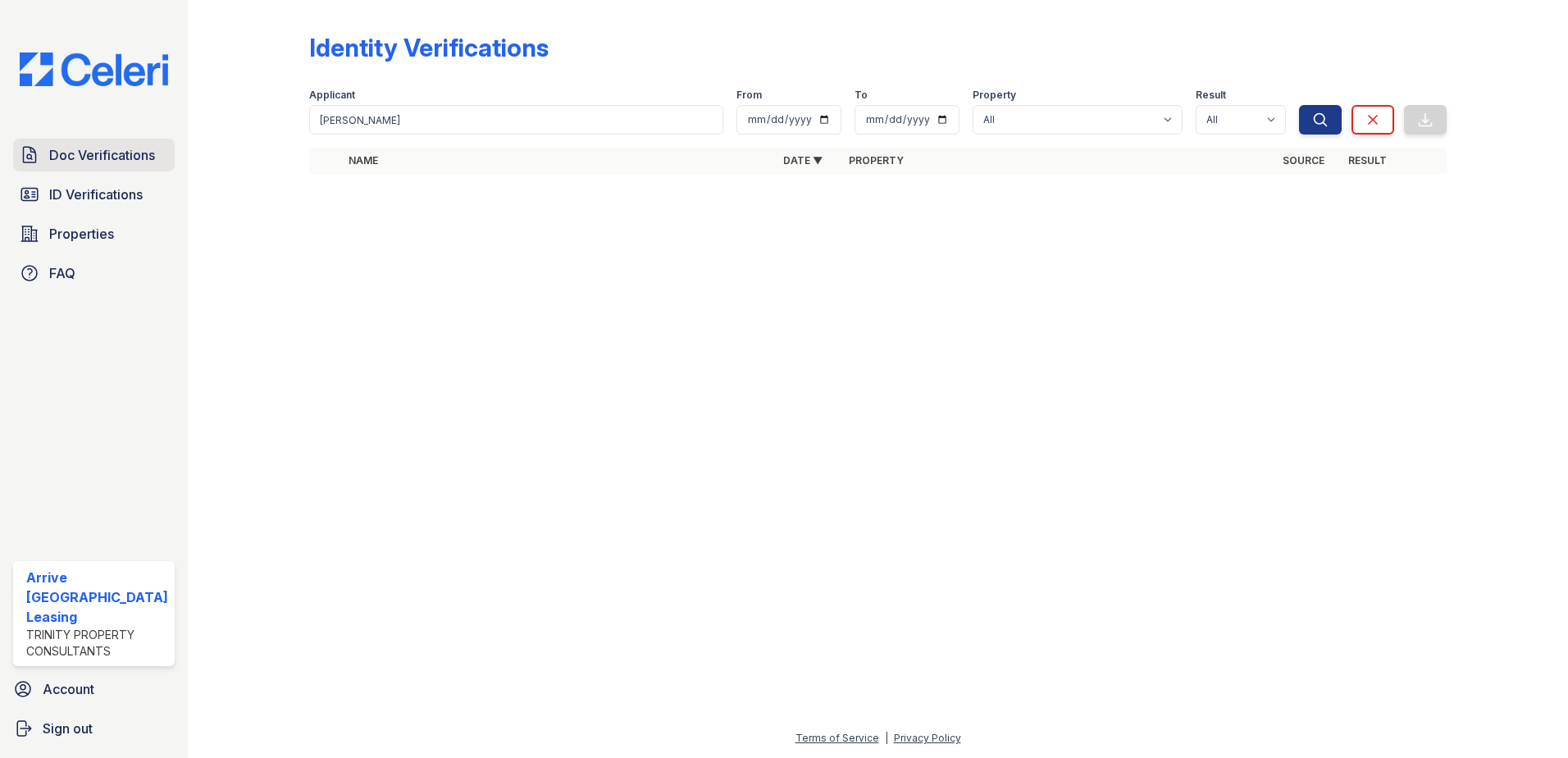
click at [107, 151] on span "Doc Verifications" at bounding box center [102, 155] width 106 height 20
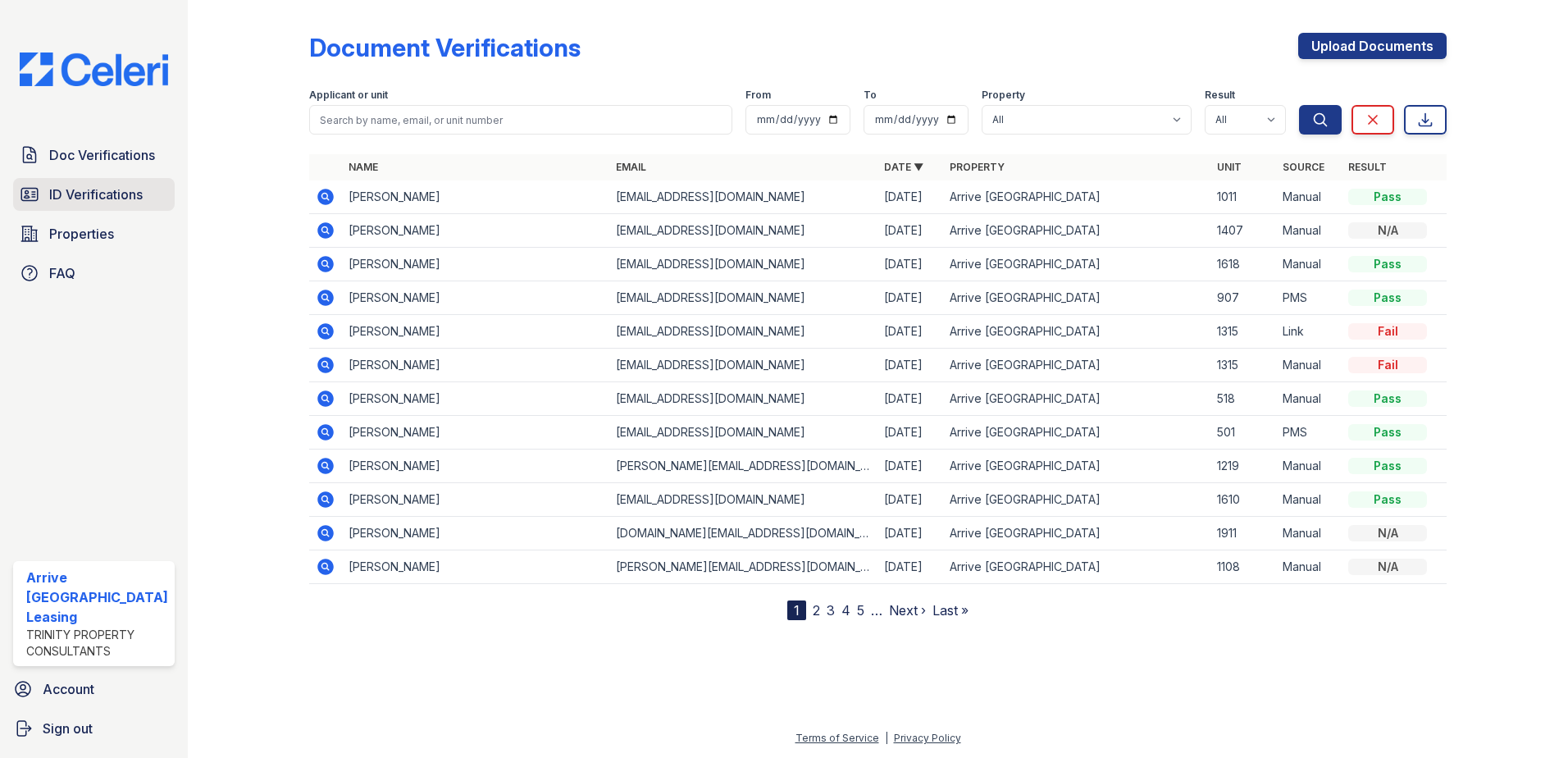
click at [130, 190] on span "ID Verifications" at bounding box center [96, 194] width 94 height 20
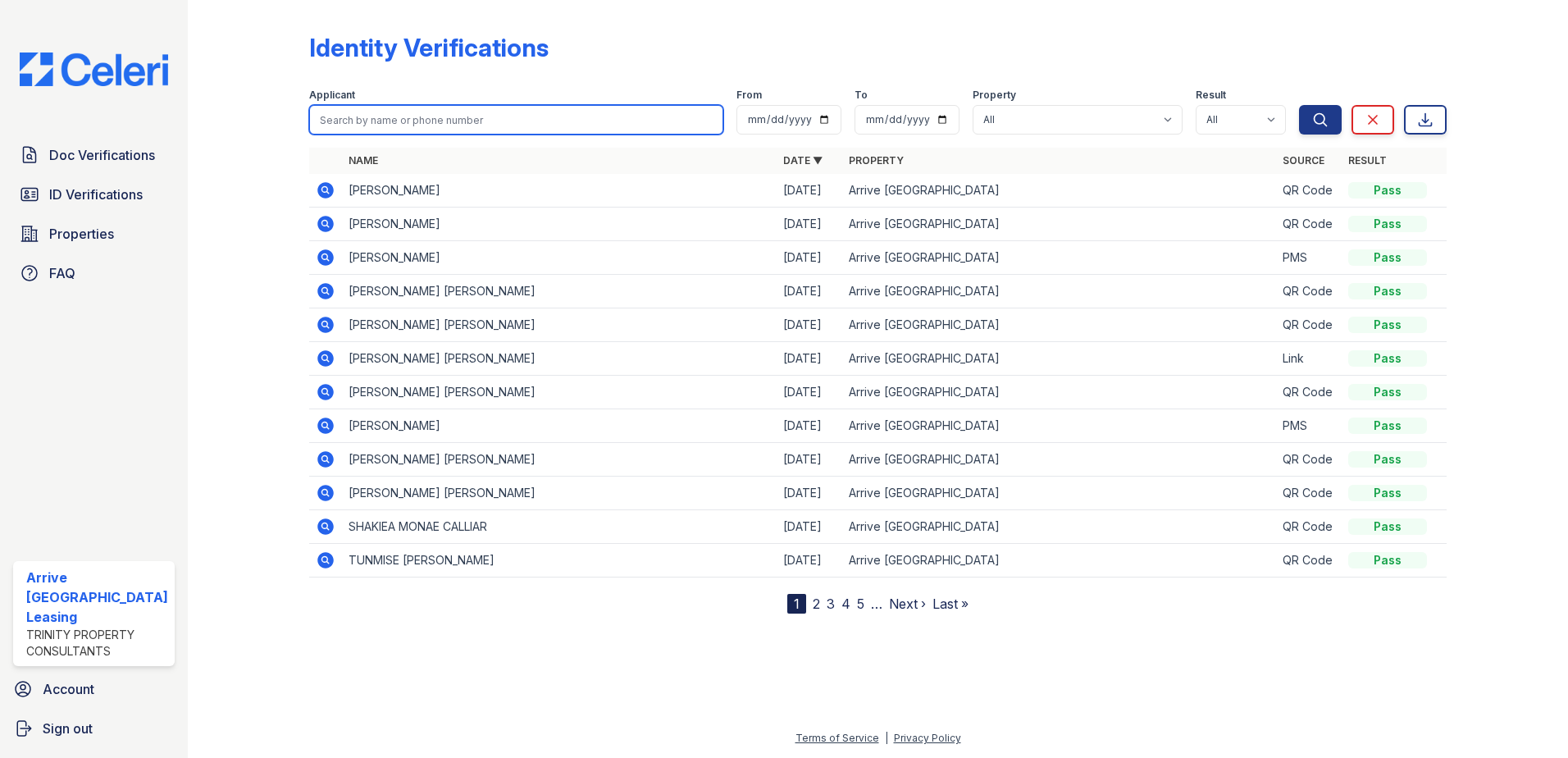
click at [421, 123] on input "search" at bounding box center [516, 120] width 415 height 30
type input "amien"
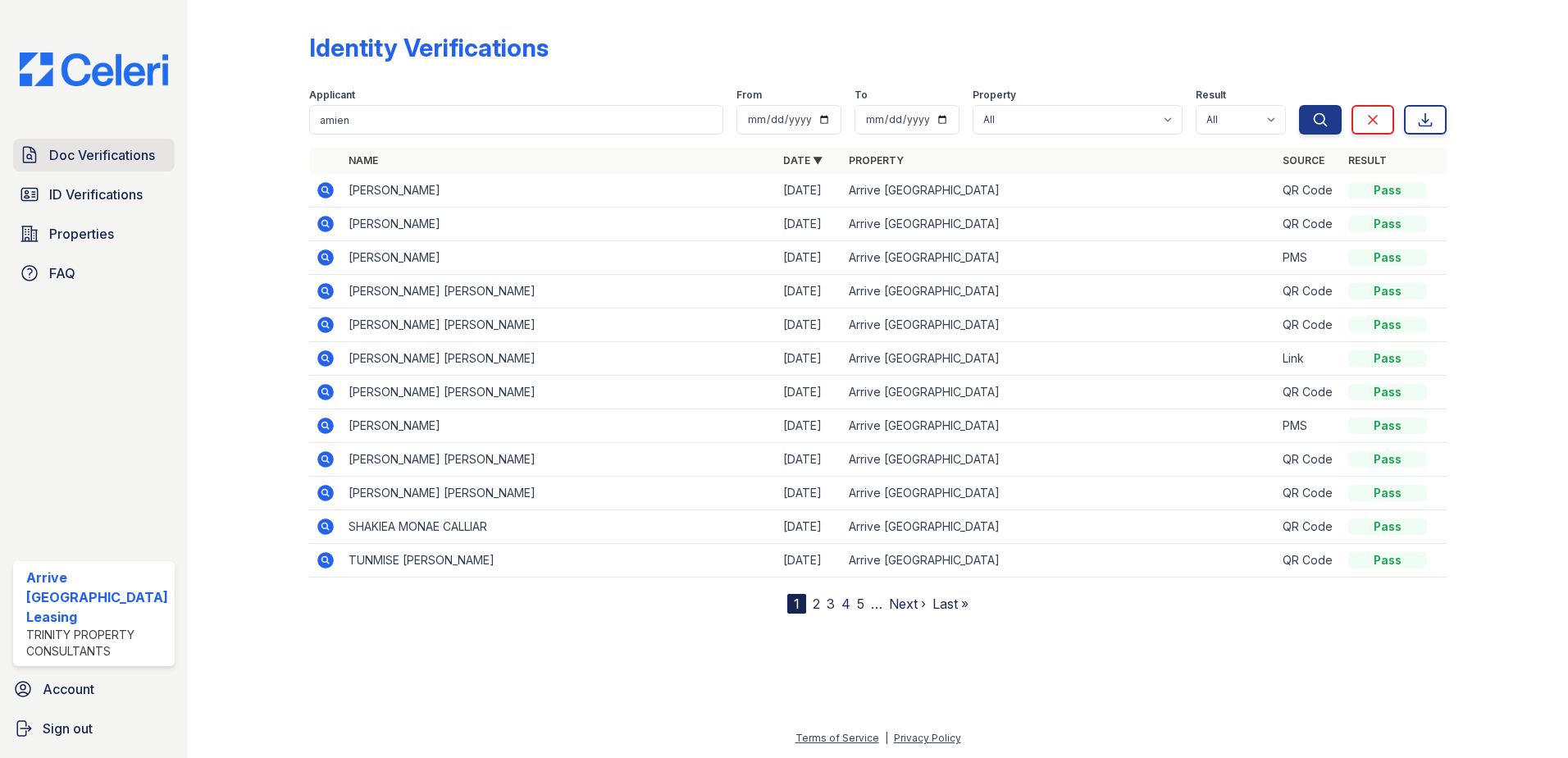
click at [87, 159] on span "Doc Verifications" at bounding box center [102, 155] width 106 height 20
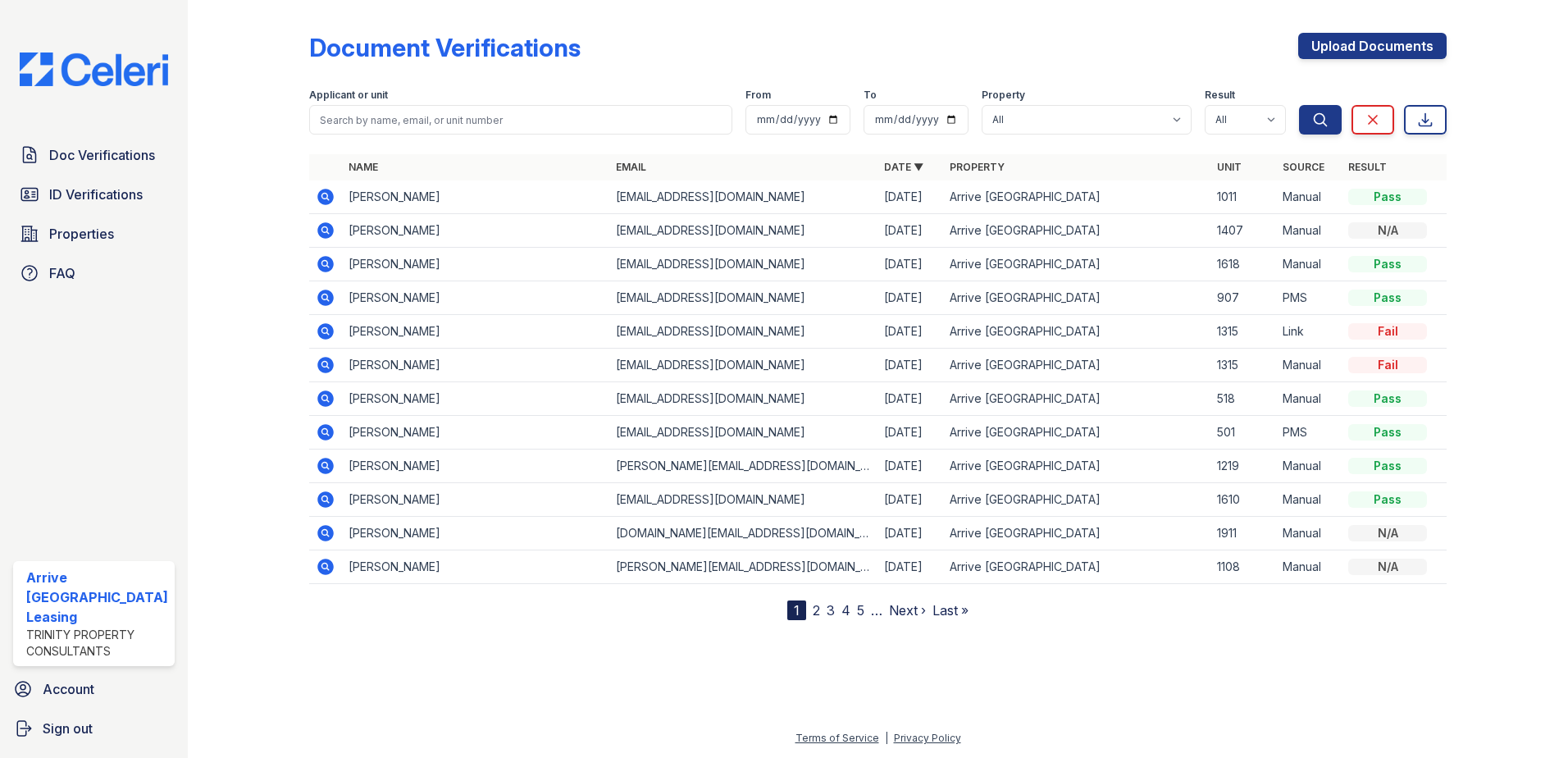
click at [551, 135] on form "Applicant or unit From To Property All Arrive Inner Harbor Result All Pass Caut…" at bounding box center [878, 108] width 1138 height 66
click at [551, 125] on input "search" at bounding box center [520, 120] width 424 height 30
type input "amien hodge"
click at [1299, 105] on button "Search" at bounding box center [1321, 120] width 43 height 30
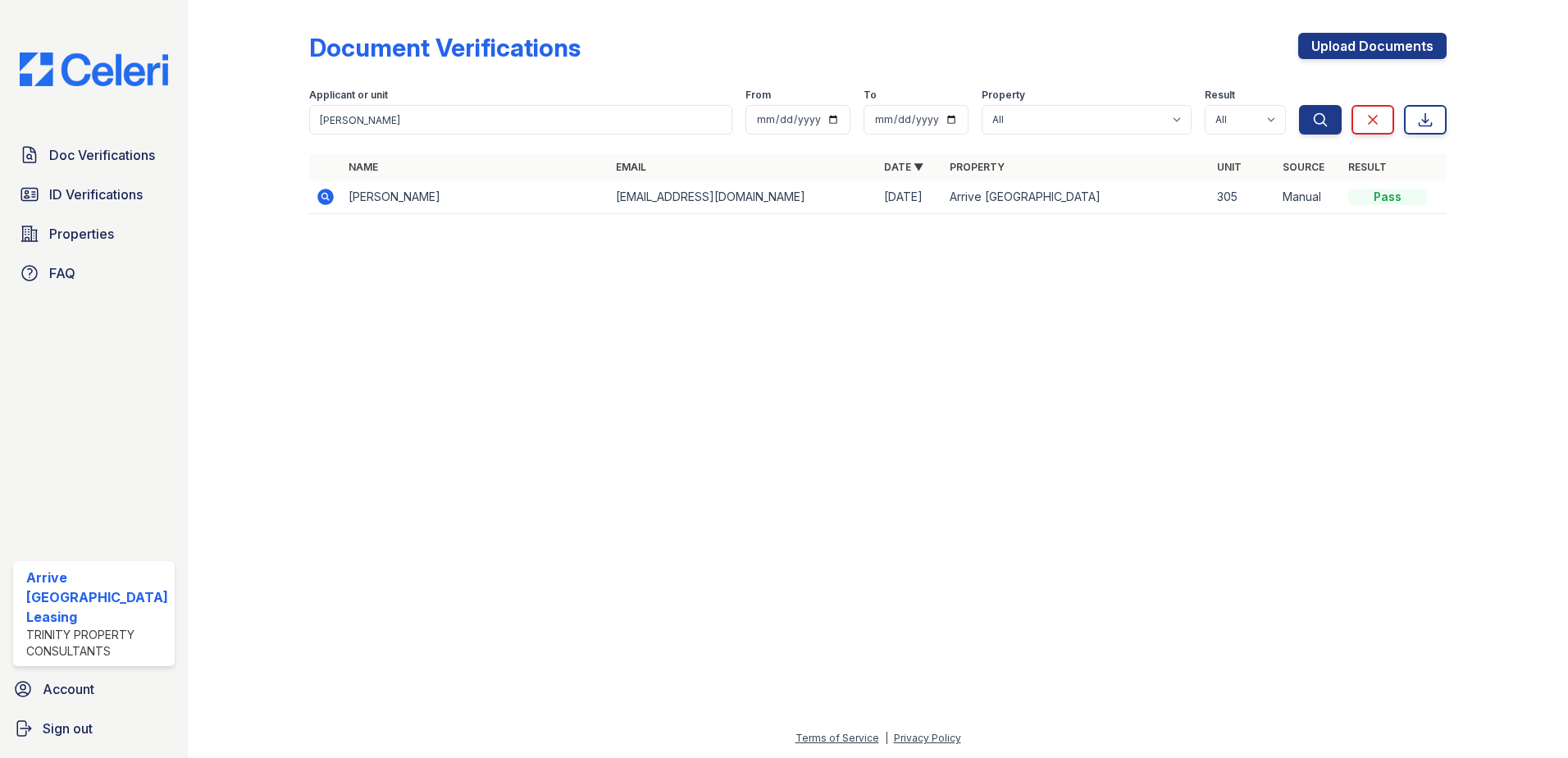
click at [320, 194] on icon at bounding box center [325, 196] width 16 height 16
